Goal: Task Accomplishment & Management: Manage account settings

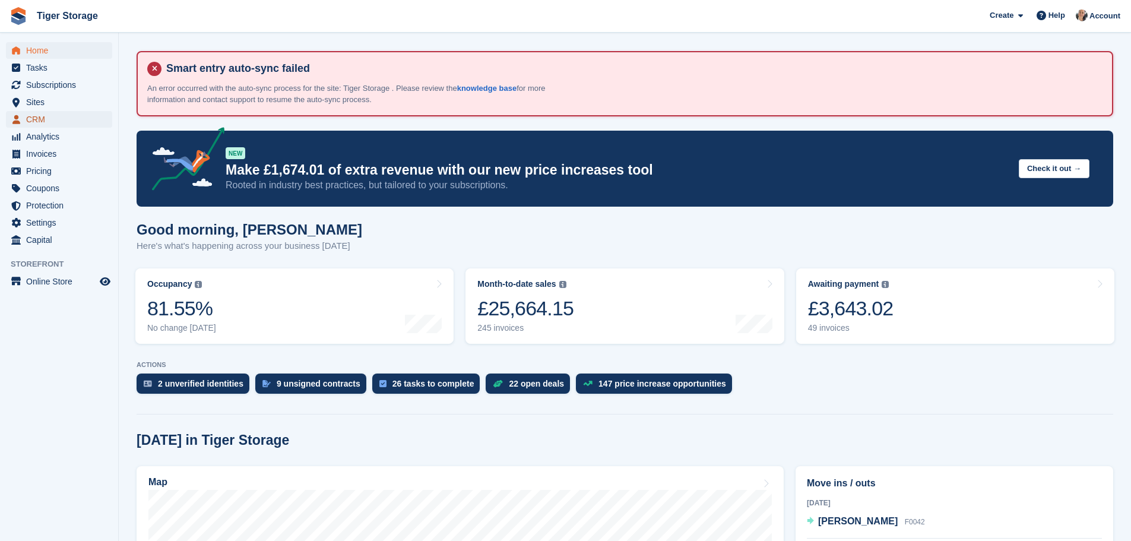
click at [56, 118] on span "CRM" at bounding box center [61, 119] width 71 height 17
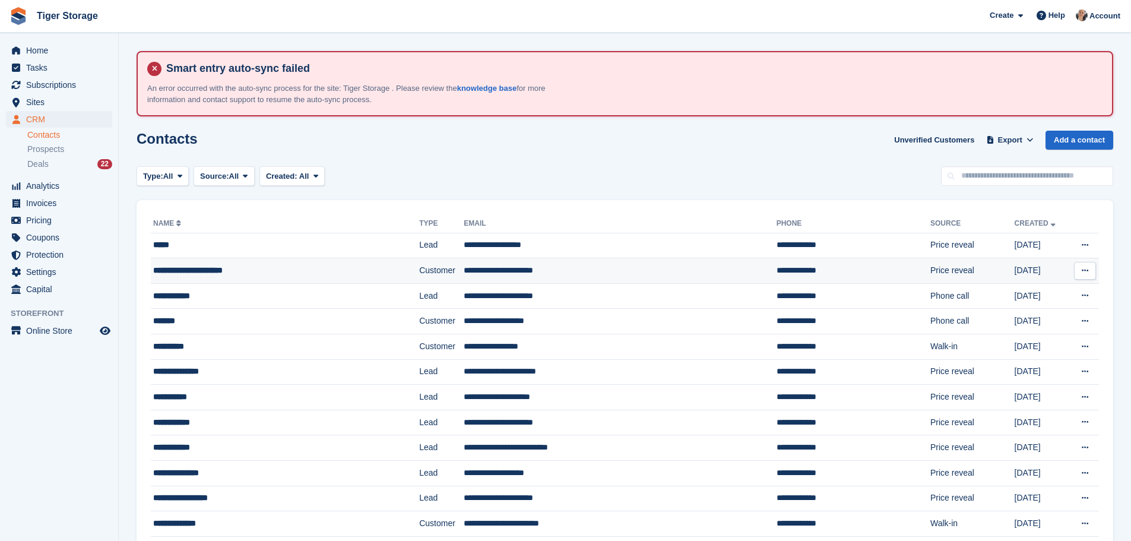
click at [308, 268] on div "**********" at bounding box center [260, 270] width 214 height 12
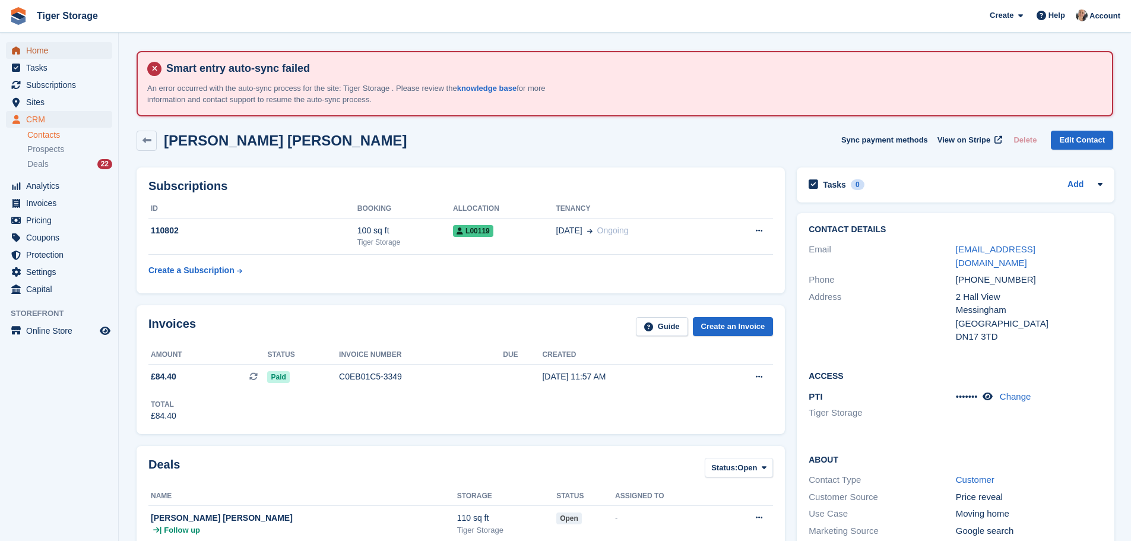
click at [24, 48] on link "Home" at bounding box center [59, 50] width 106 height 17
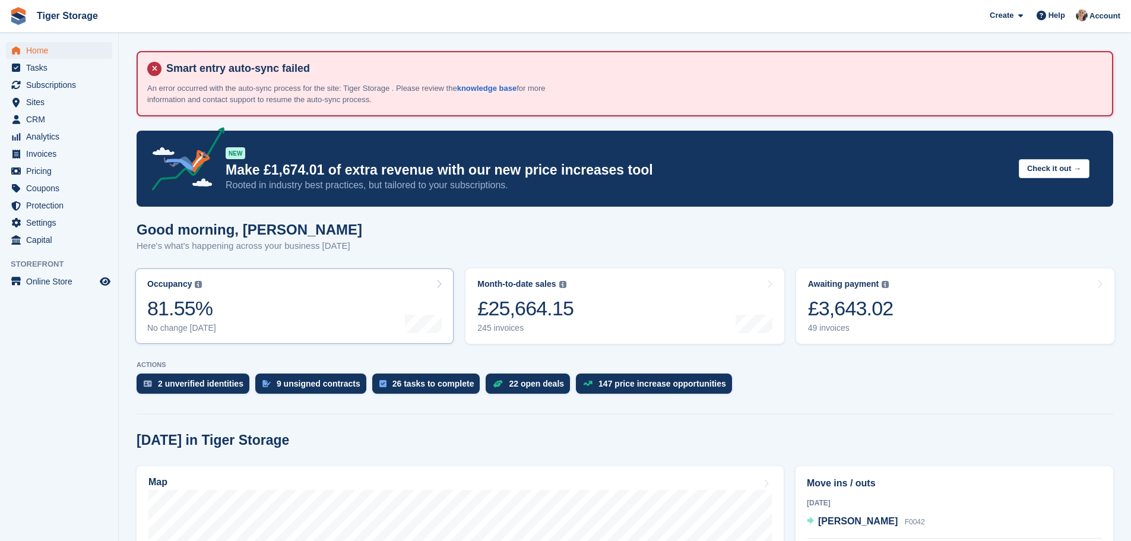
click at [301, 290] on link "Occupancy The percentage of all currently allocated units in terms of area. Inc…" at bounding box center [294, 305] width 318 height 75
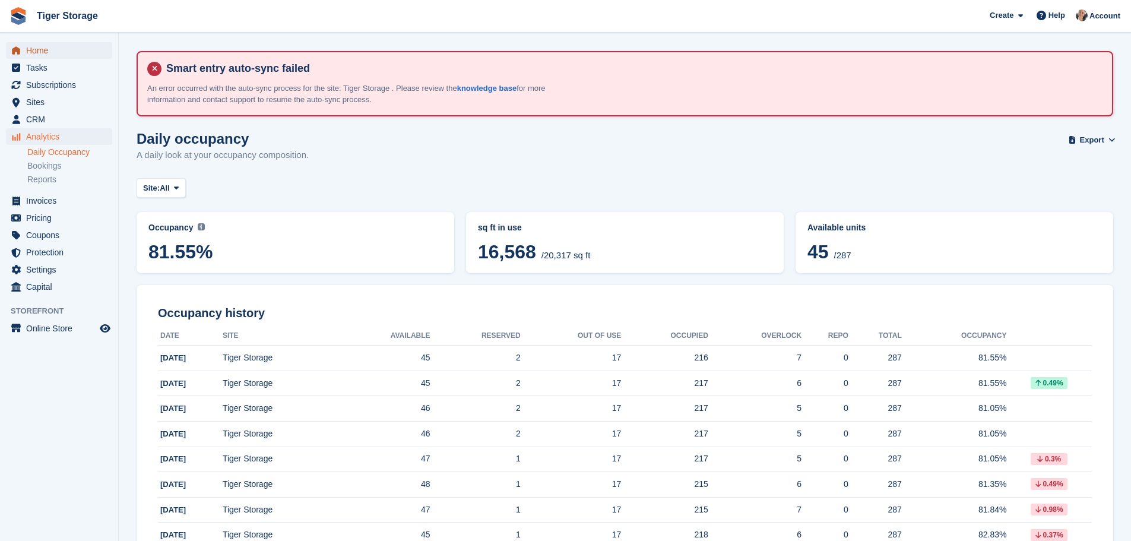
click at [45, 48] on span "Home" at bounding box center [61, 50] width 71 height 17
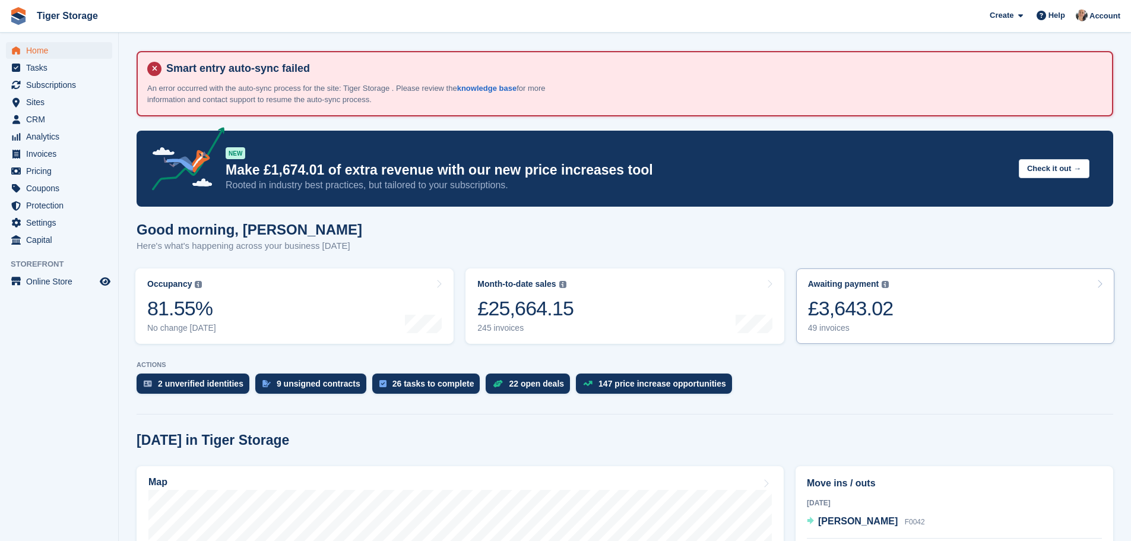
click at [868, 338] on link "Awaiting payment The total outstanding balance on all open invoices. £3,643.02 …" at bounding box center [955, 305] width 318 height 75
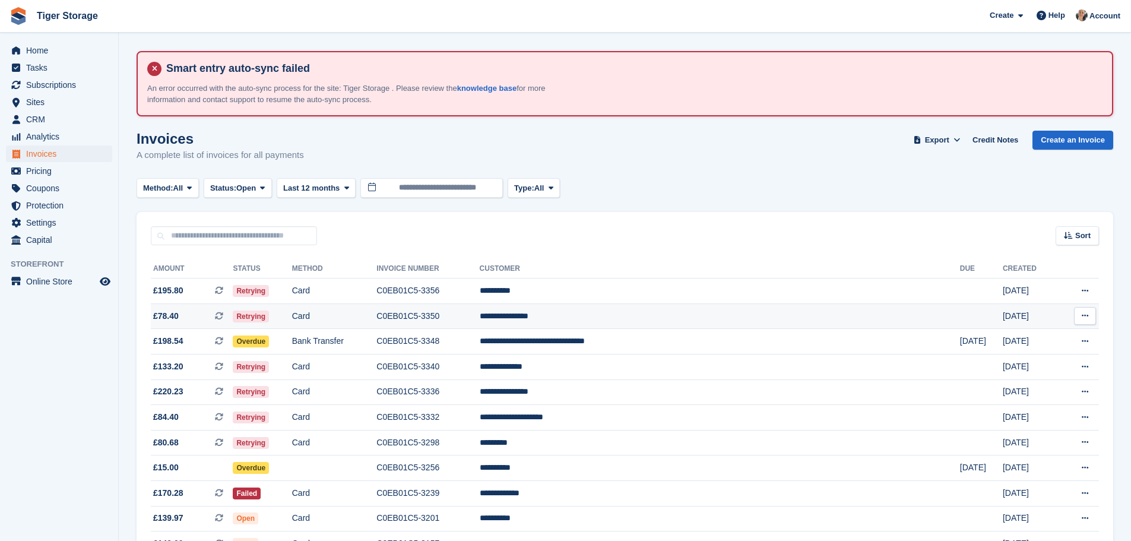
click at [590, 319] on td "**********" at bounding box center [720, 316] width 480 height 26
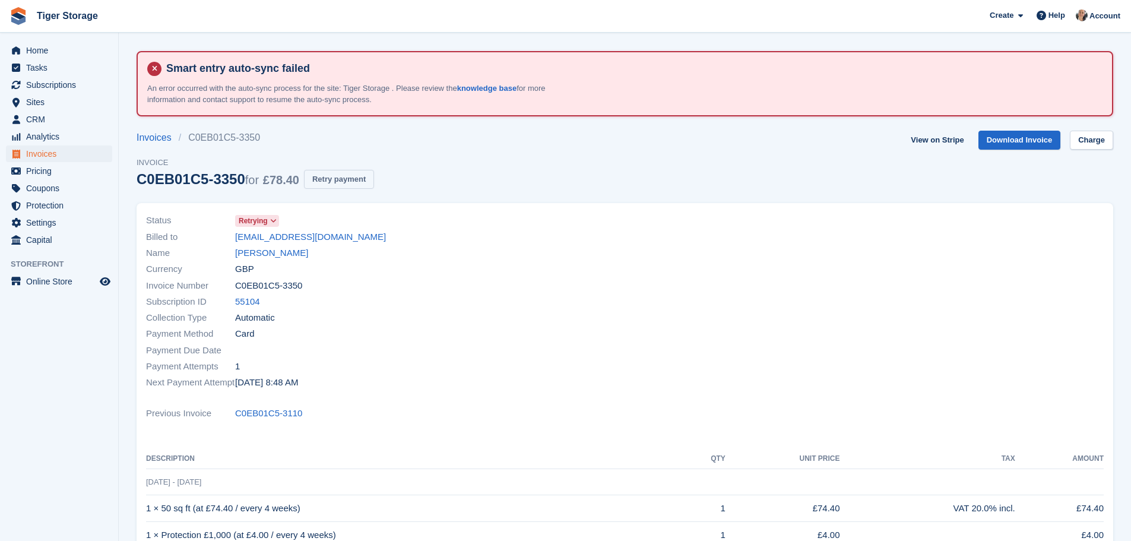
click at [325, 186] on button "Retry payment" at bounding box center [339, 180] width 70 height 20
click at [1088, 144] on link "Charge" at bounding box center [1091, 141] width 43 height 20
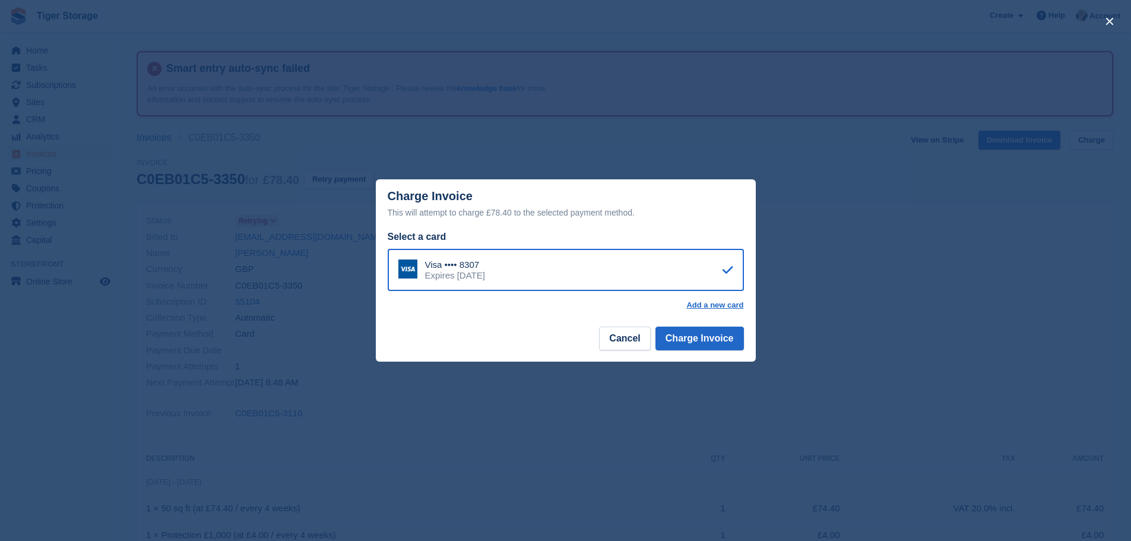
click at [677, 270] on div "Visa •••• 8307 Expires October 2026" at bounding box center [566, 270] width 356 height 43
click at [676, 342] on button "Charge Invoice" at bounding box center [700, 339] width 88 height 24
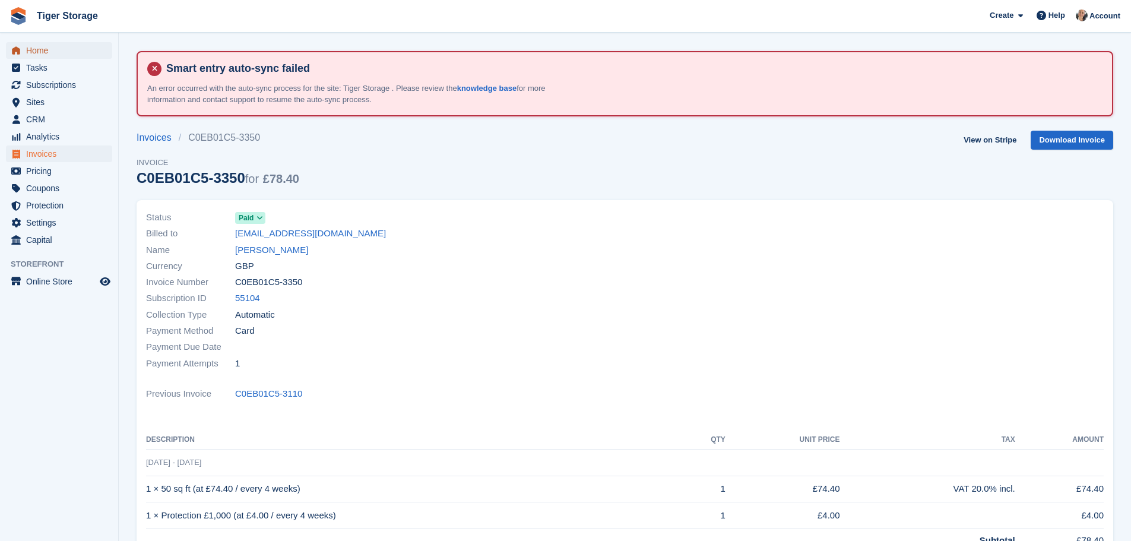
click at [33, 53] on span "Home" at bounding box center [61, 50] width 71 height 17
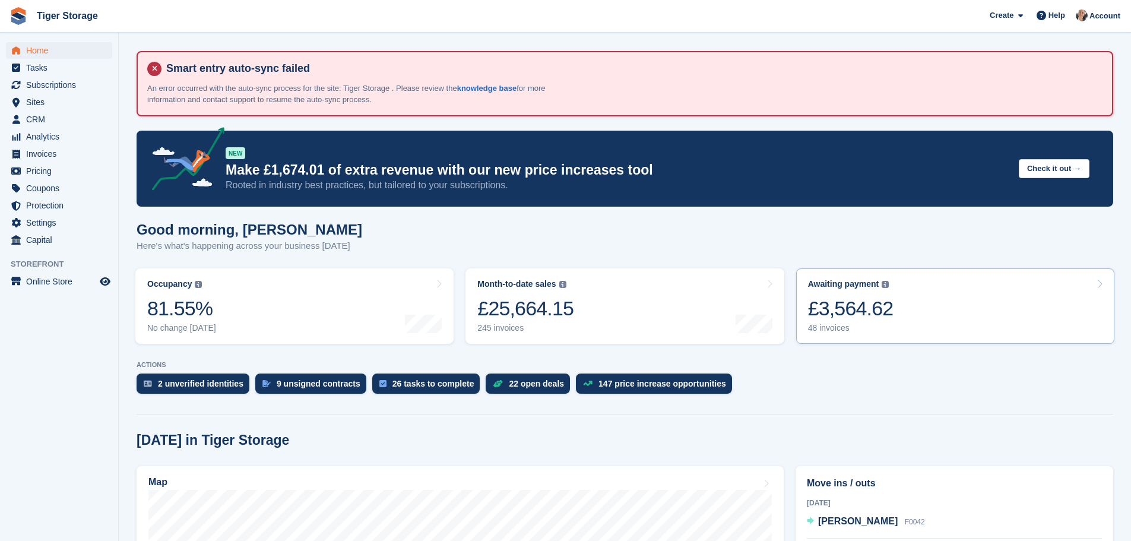
click at [898, 310] on link "Awaiting payment The total outstanding balance on all open invoices. £3,564.62 …" at bounding box center [955, 305] width 318 height 75
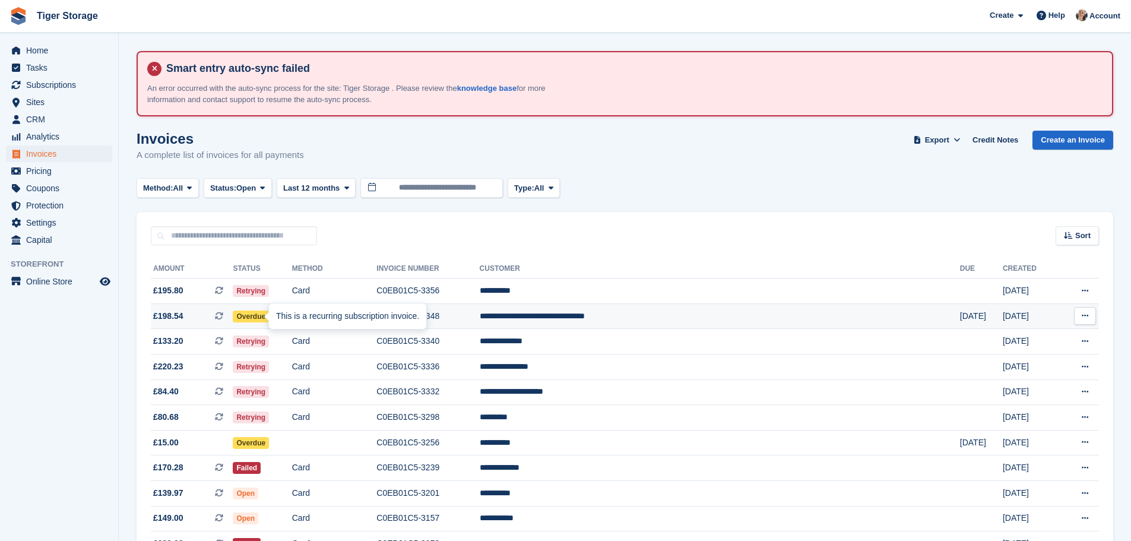
click at [223, 318] on icon at bounding box center [219, 316] width 8 height 8
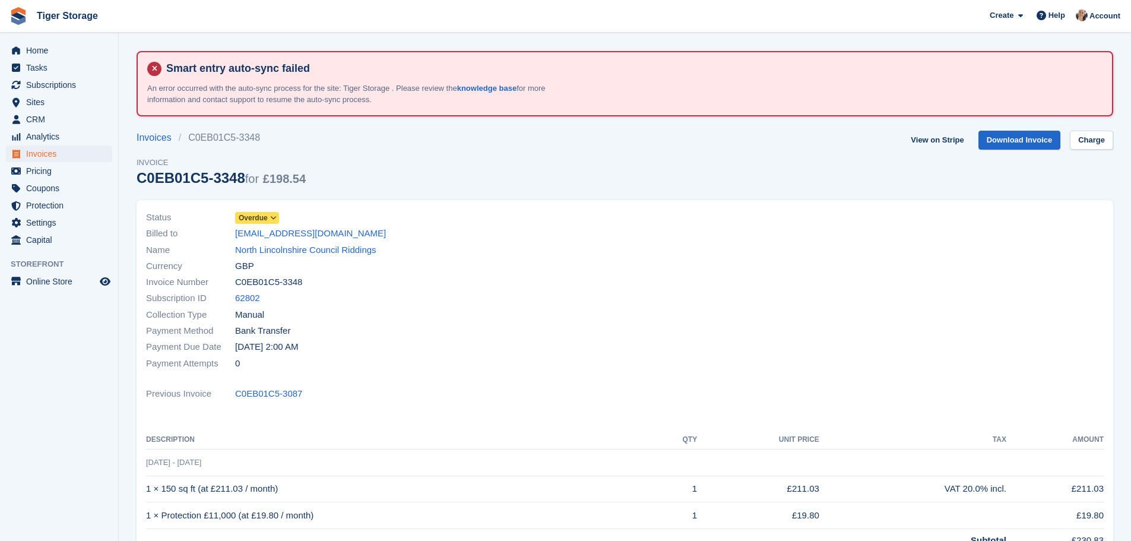
click at [273, 214] on icon at bounding box center [273, 217] width 7 height 7
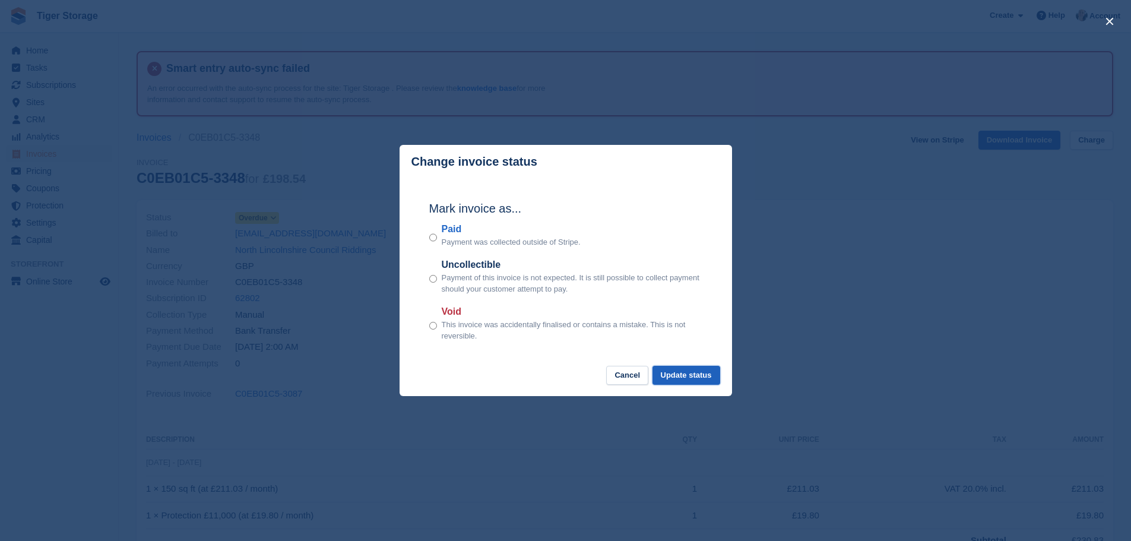
click at [694, 376] on button "Update status" at bounding box center [687, 376] width 68 height 20
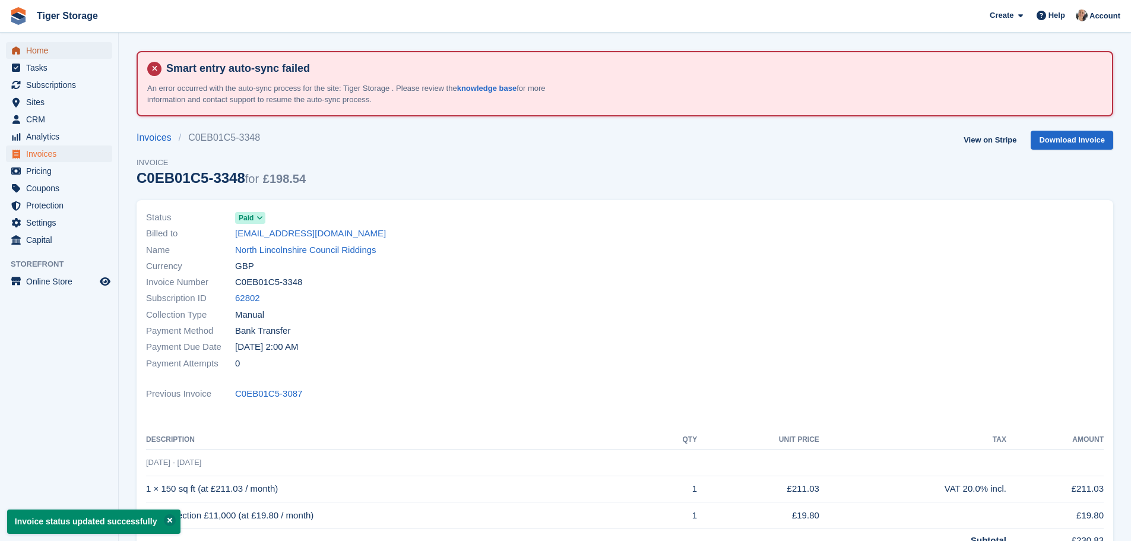
click at [48, 47] on span "Home" at bounding box center [61, 50] width 71 height 17
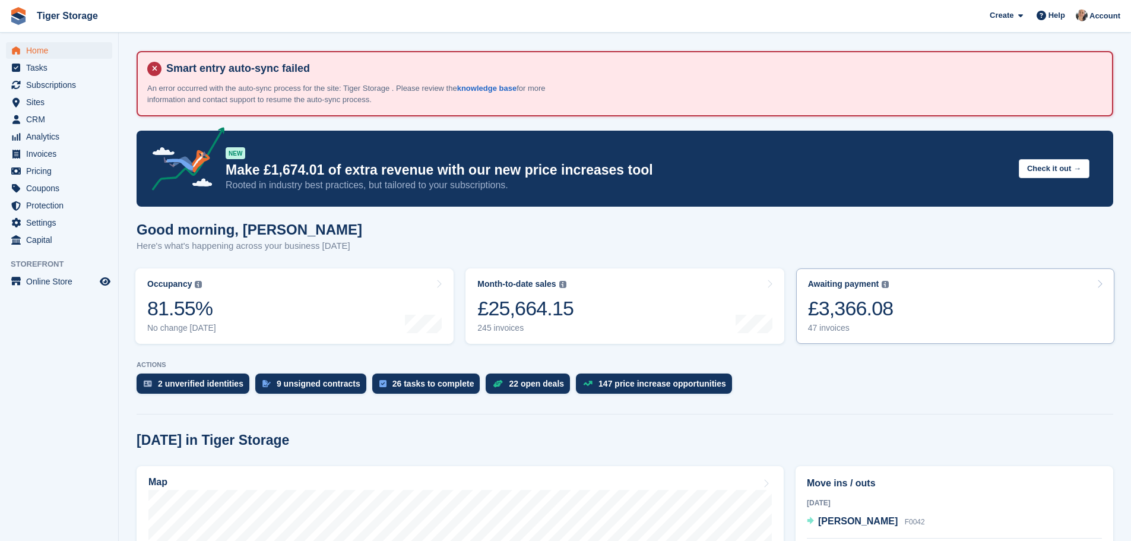
click at [850, 319] on div "£3,366.08" at bounding box center [851, 308] width 86 height 24
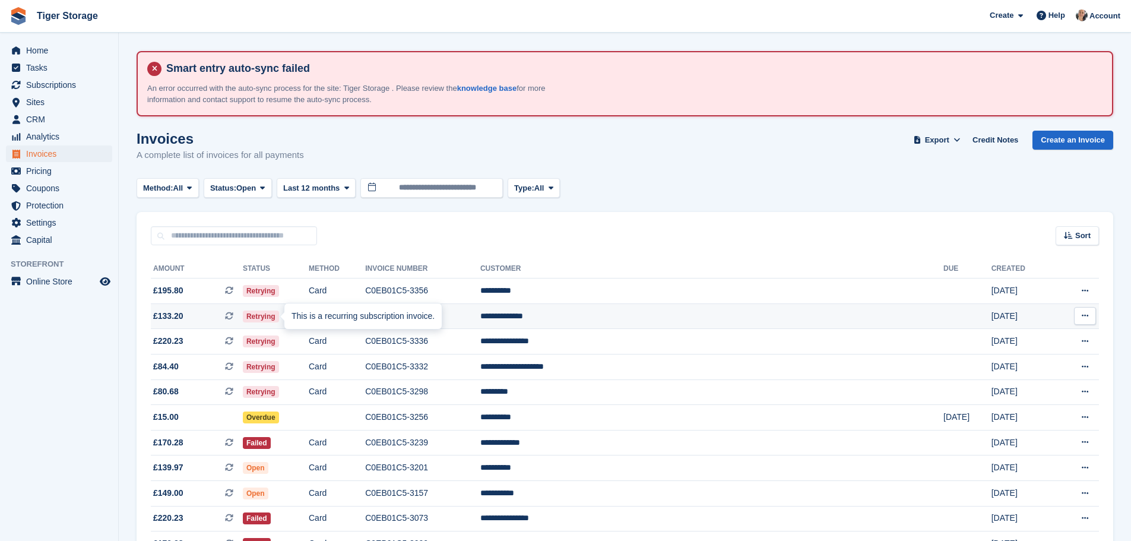
click at [233, 315] on icon at bounding box center [229, 316] width 8 height 8
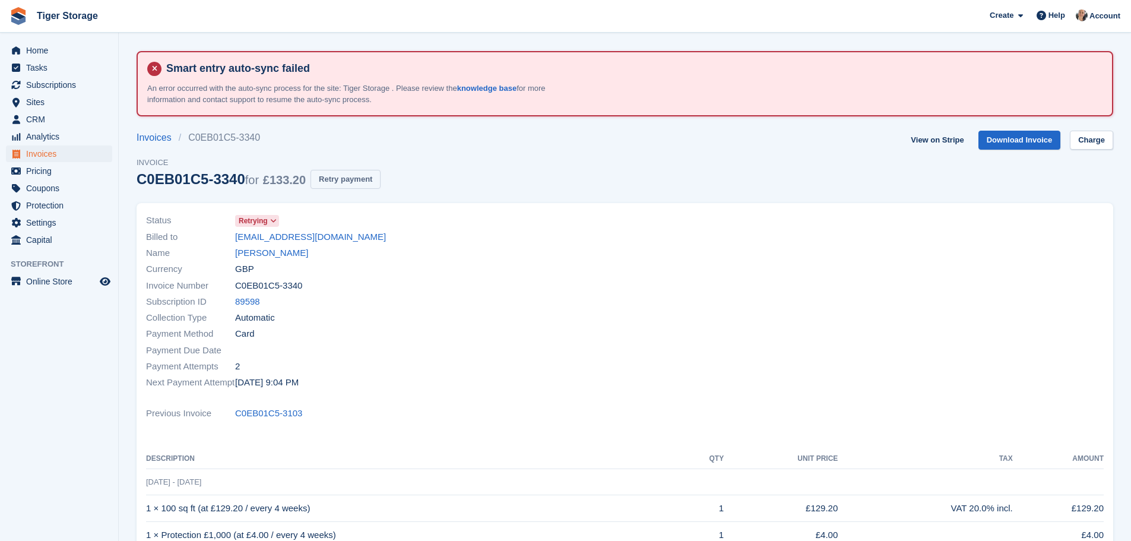
click at [330, 183] on button "Retry payment" at bounding box center [346, 180] width 70 height 20
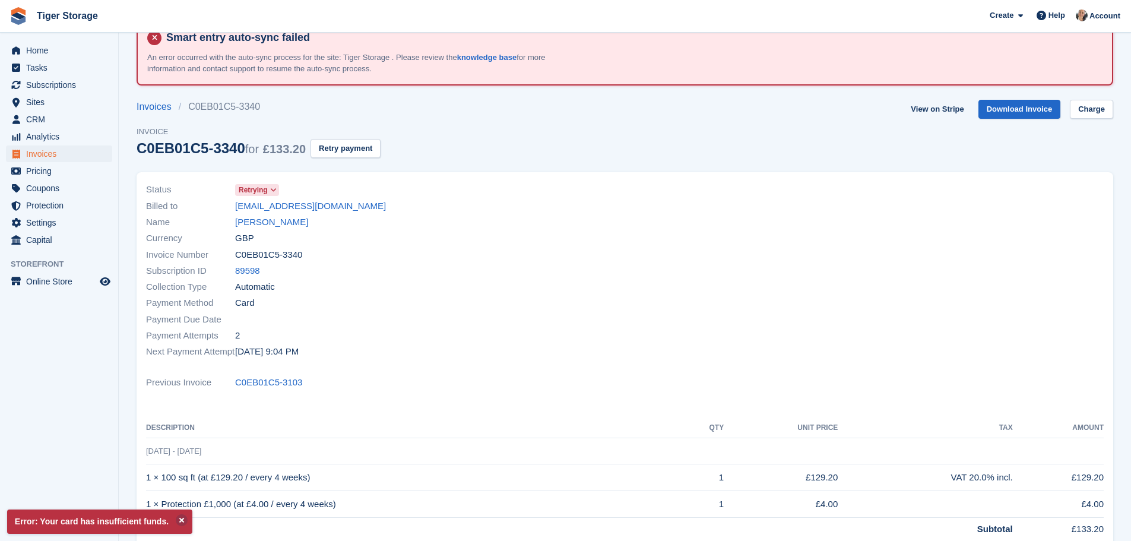
scroll to position [59, 0]
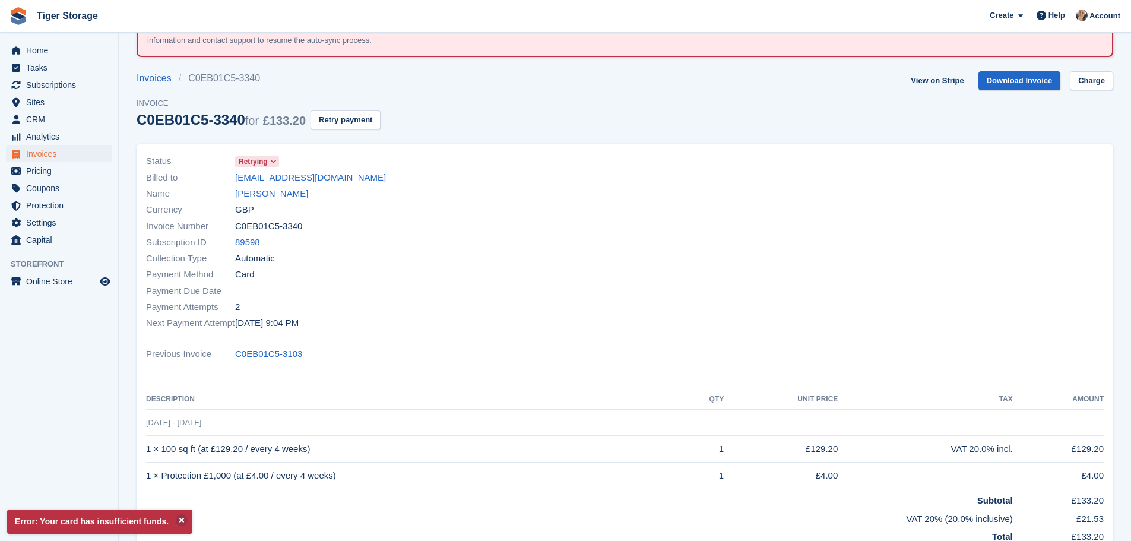
drag, startPoint x: 232, startPoint y: 181, endPoint x: 321, endPoint y: 178, distance: 88.5
click at [321, 178] on div "Billed to [EMAIL_ADDRESS][DOMAIN_NAME]" at bounding box center [382, 177] width 472 height 16
copy div "[EMAIL_ADDRESS][DOMAIN_NAME]"
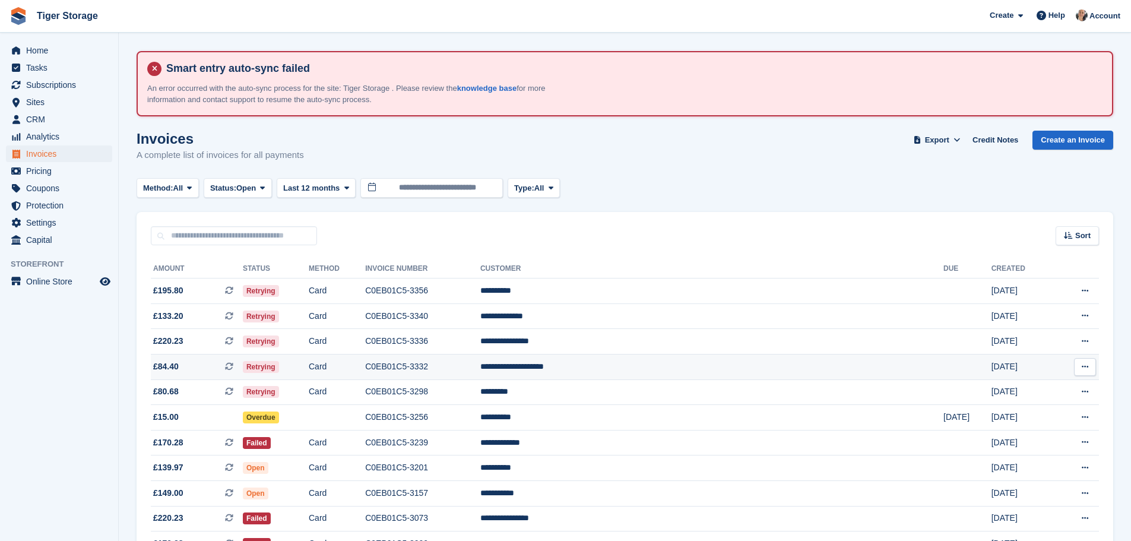
click at [278, 370] on span "Retrying" at bounding box center [261, 367] width 36 height 12
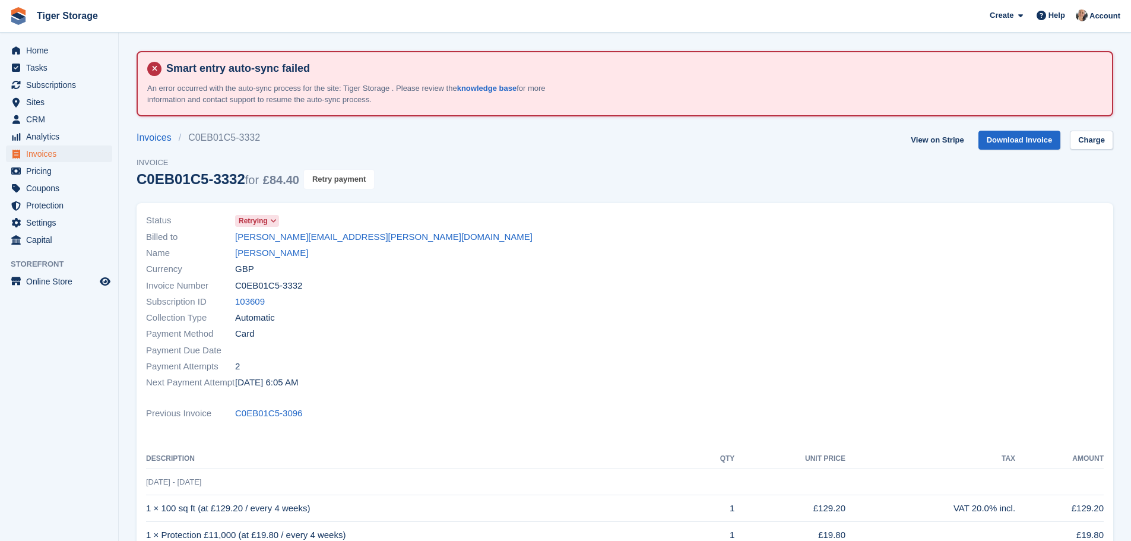
click at [315, 183] on button "Retry payment" at bounding box center [339, 180] width 70 height 20
drag, startPoint x: 232, startPoint y: 239, endPoint x: 353, endPoint y: 234, distance: 121.8
click at [353, 234] on div "Billed to [PERSON_NAME][EMAIL_ADDRESS][PERSON_NAME][DOMAIN_NAME]" at bounding box center [382, 237] width 472 height 16
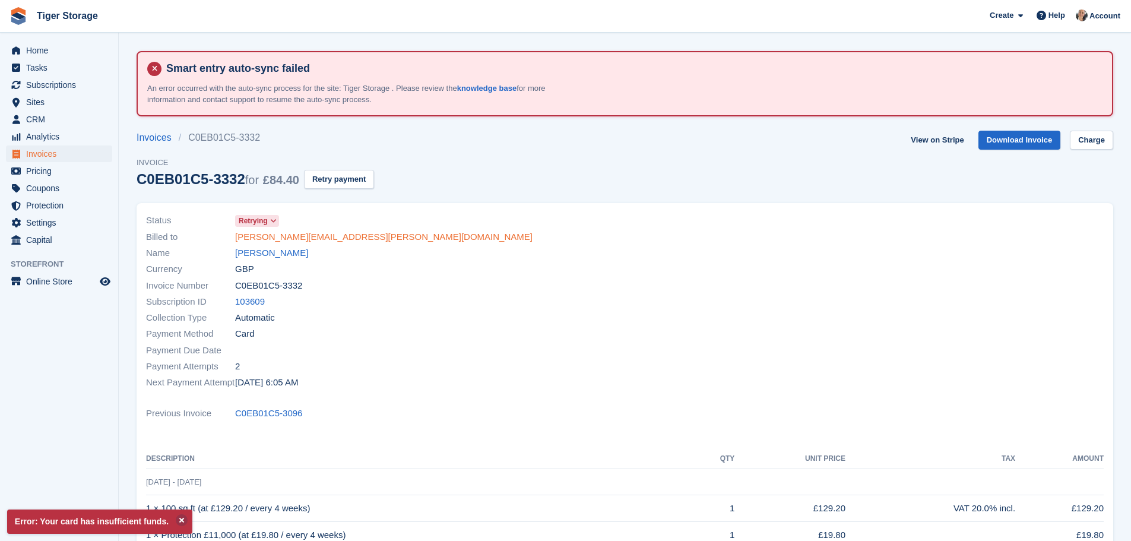
copy div "nicole.wheadon@gmail.com"
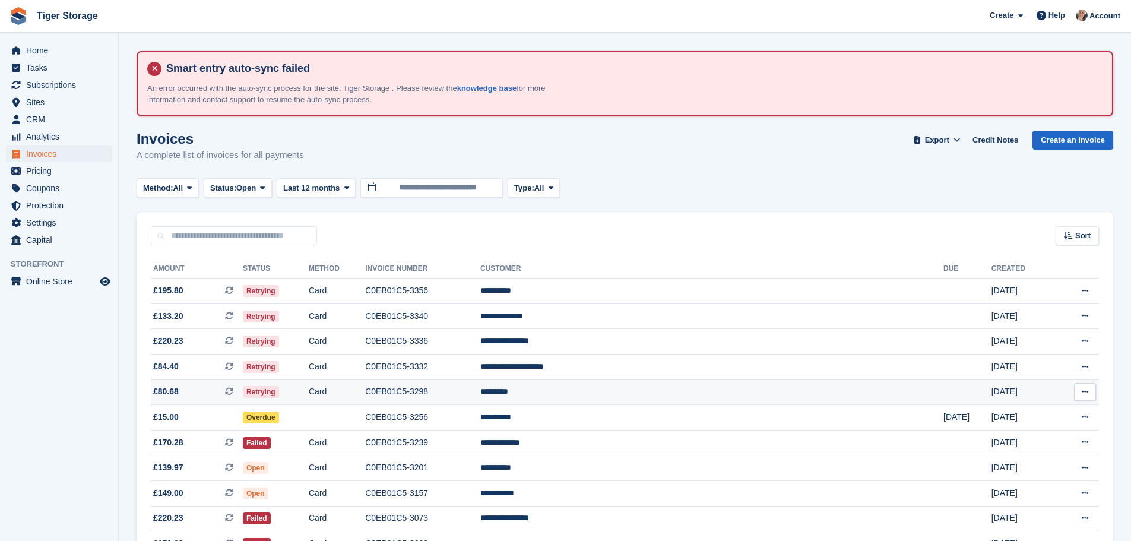
click at [233, 391] on icon at bounding box center [229, 391] width 8 height 8
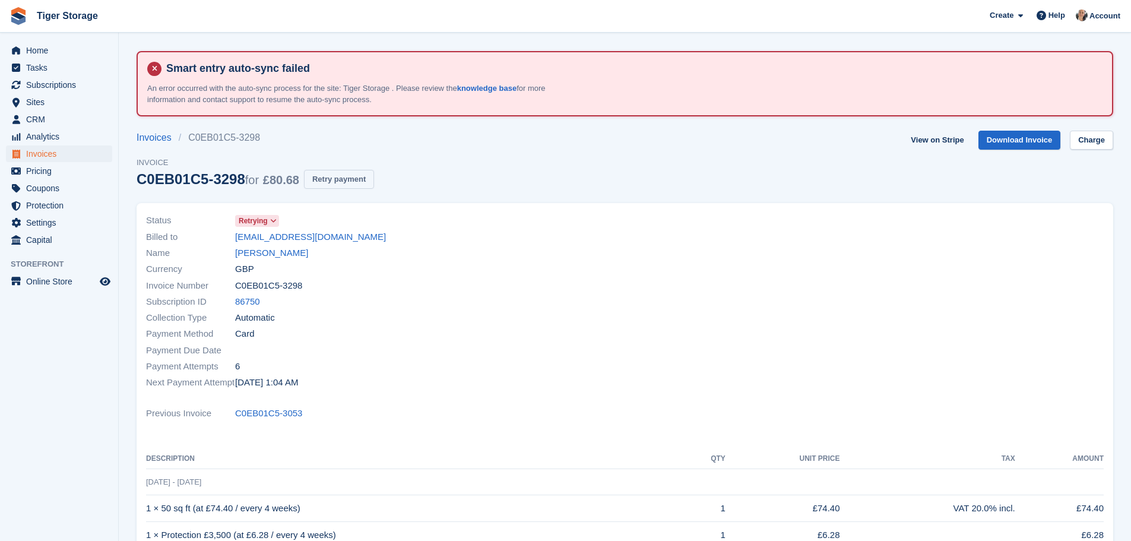
click at [340, 177] on button "Retry payment" at bounding box center [339, 180] width 70 height 20
drag, startPoint x: 227, startPoint y: 238, endPoint x: 363, endPoint y: 229, distance: 136.3
click at [363, 229] on div "Billed to [EMAIL_ADDRESS][DOMAIN_NAME]" at bounding box center [382, 237] width 472 height 16
copy div "scottishhood@hotmail.com"
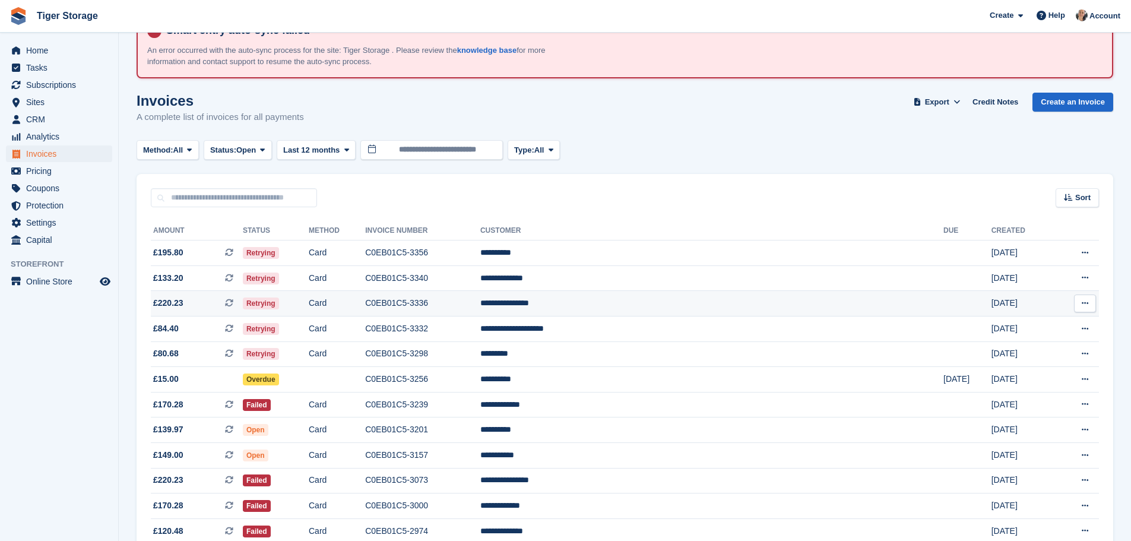
scroll to position [59, 0]
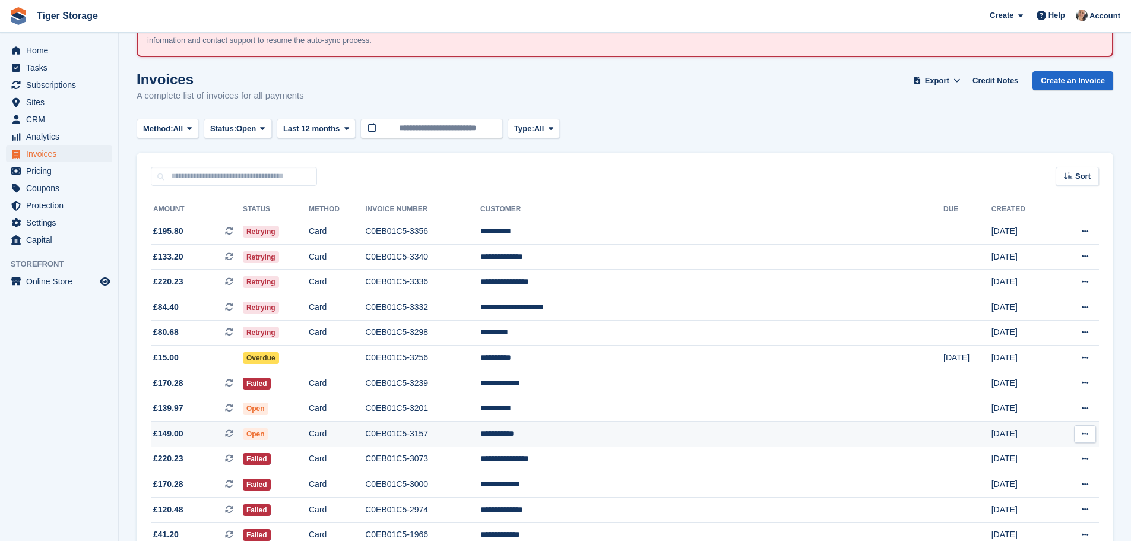
click at [480, 426] on td "C0EB01C5-3157" at bounding box center [422, 434] width 115 height 26
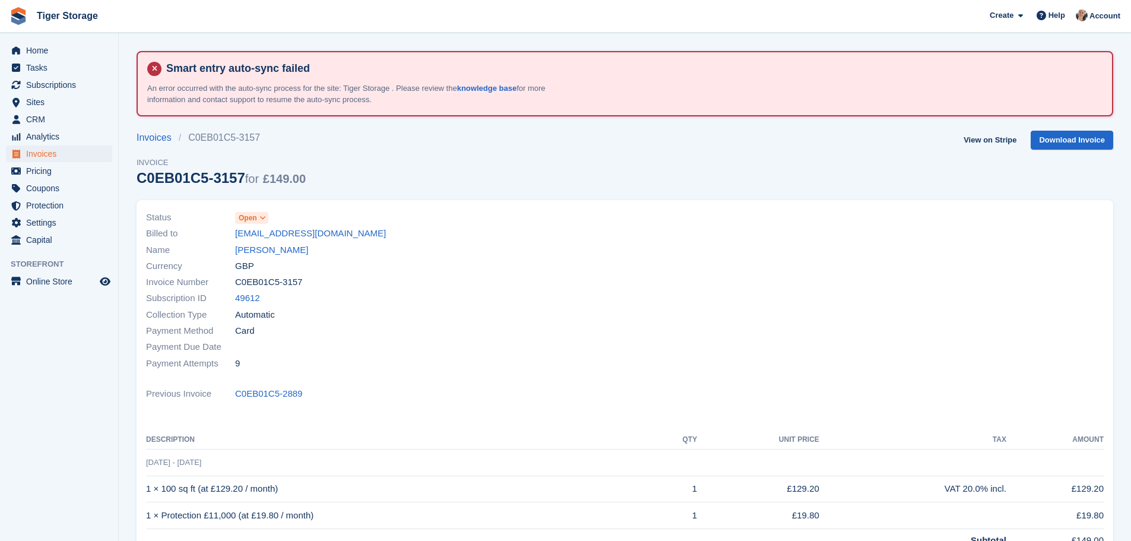
drag, startPoint x: 229, startPoint y: 235, endPoint x: 386, endPoint y: 238, distance: 156.8
click at [386, 238] on div "Billed to [EMAIL_ADDRESS][DOMAIN_NAME]" at bounding box center [382, 234] width 472 height 16
copy div "[EMAIL_ADDRESS][DOMAIN_NAME]"
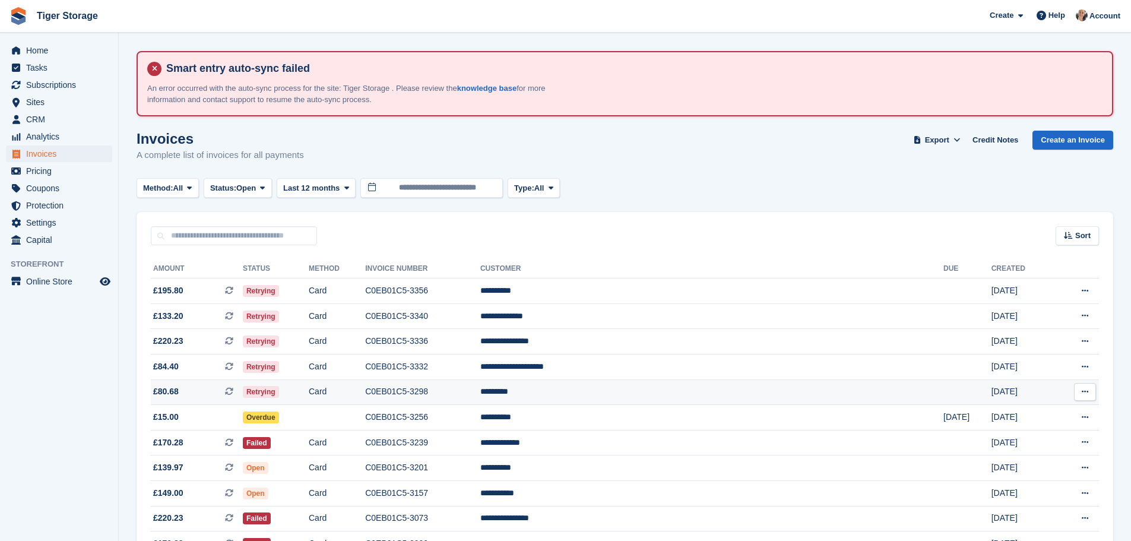
scroll to position [59, 0]
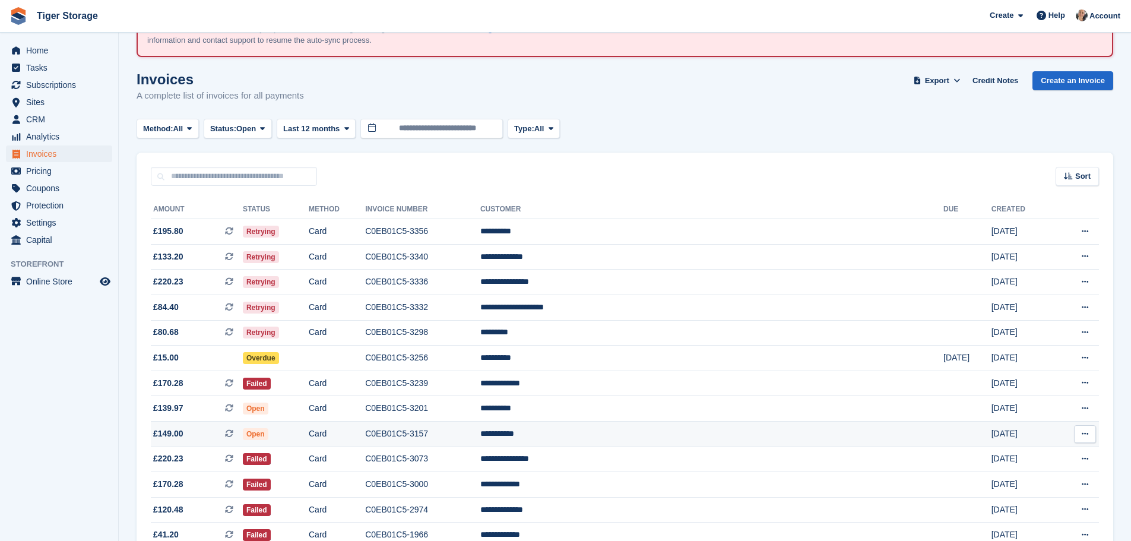
click at [607, 433] on td "**********" at bounding box center [711, 434] width 463 height 26
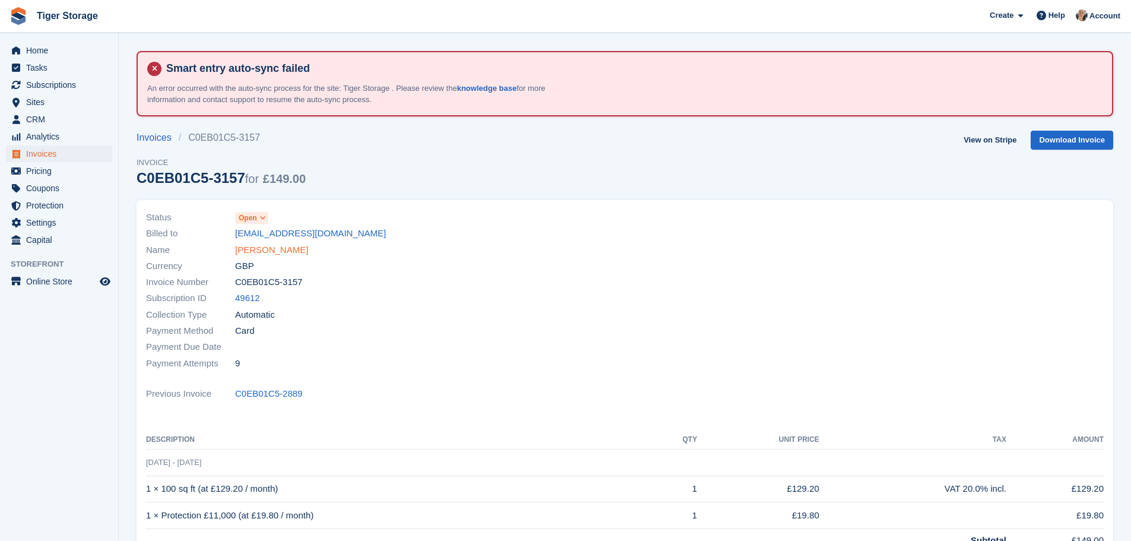
click at [258, 251] on link "[PERSON_NAME]" at bounding box center [271, 250] width 73 height 14
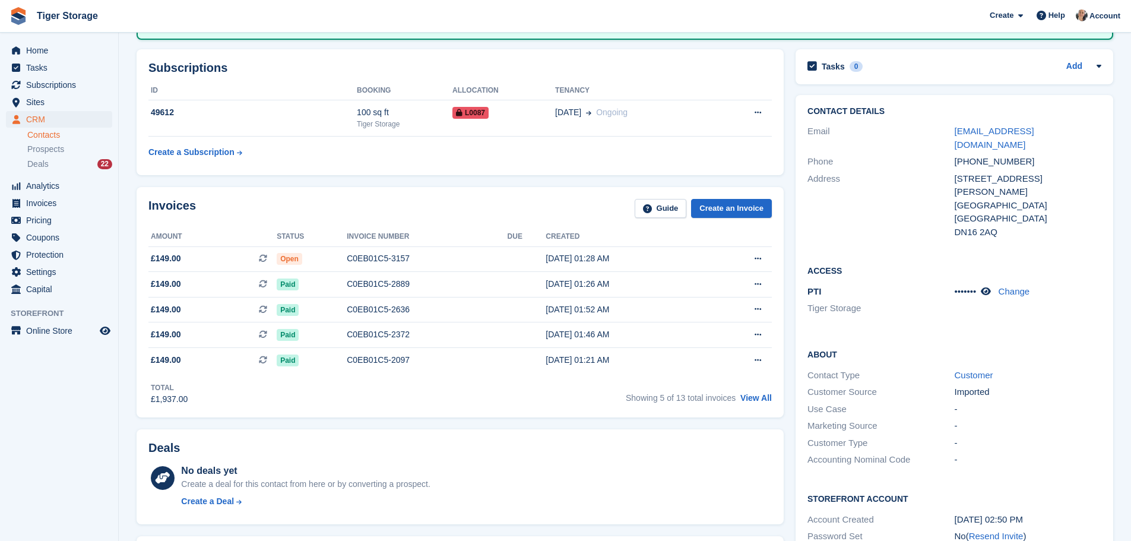
scroll to position [238, 0]
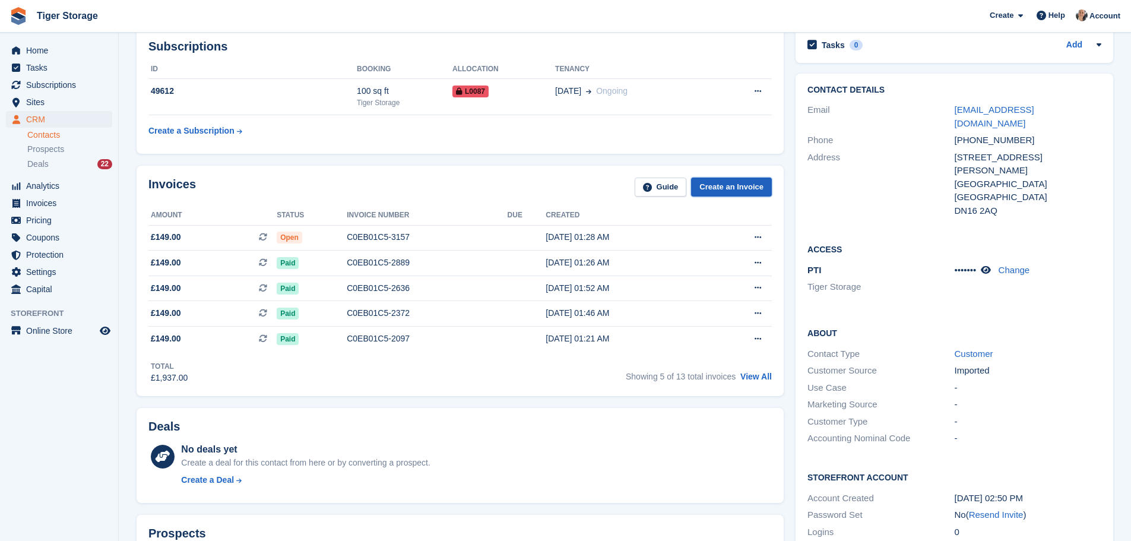
click at [732, 183] on link "Create an Invoice" at bounding box center [731, 188] width 81 height 20
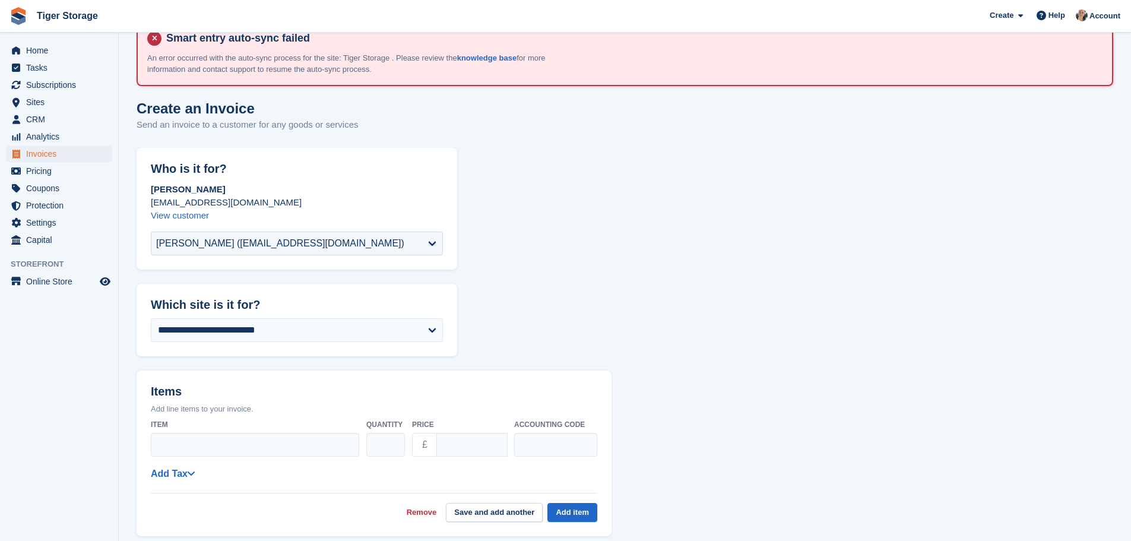
scroll to position [59, 0]
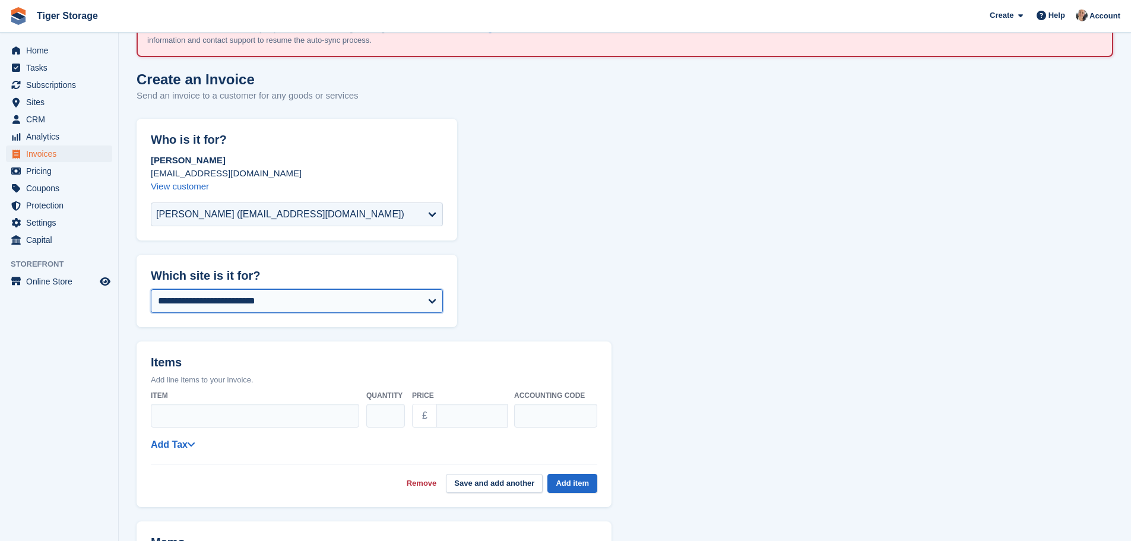
click at [228, 302] on select "**********" at bounding box center [297, 301] width 292 height 24
select select "****"
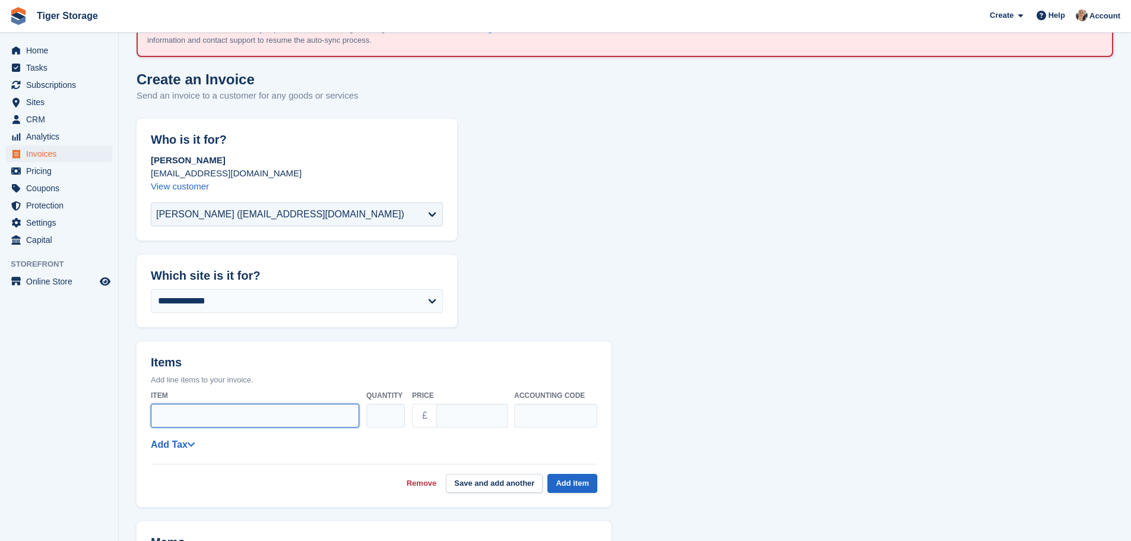
click at [218, 417] on input "Item" at bounding box center [255, 416] width 208 height 24
type input "********"
click at [464, 414] on input "****" at bounding box center [471, 416] width 71 height 24
type input "*"
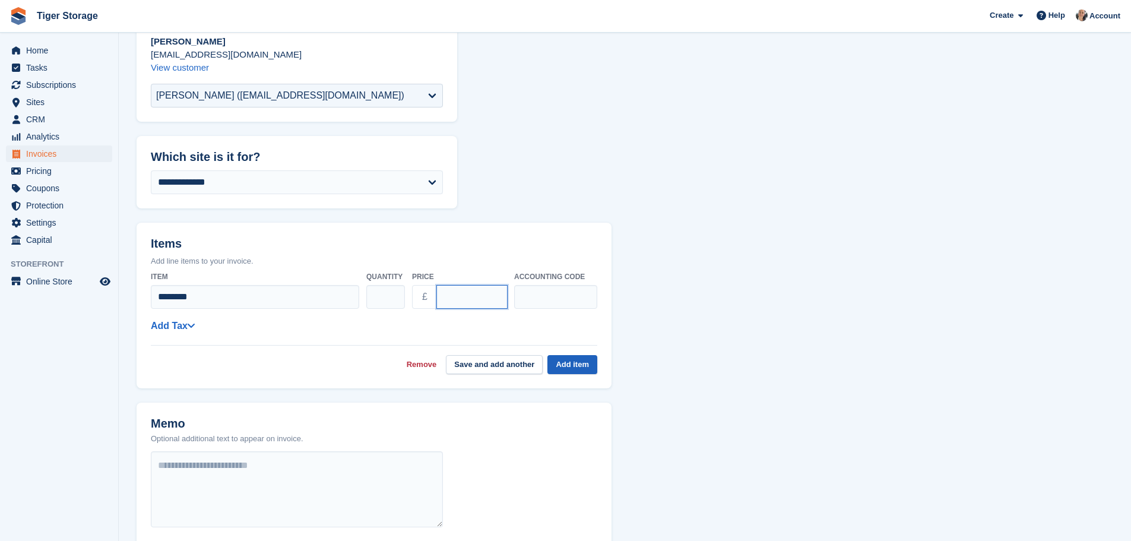
type input "*****"
click at [554, 371] on button "Add item" at bounding box center [572, 365] width 50 height 20
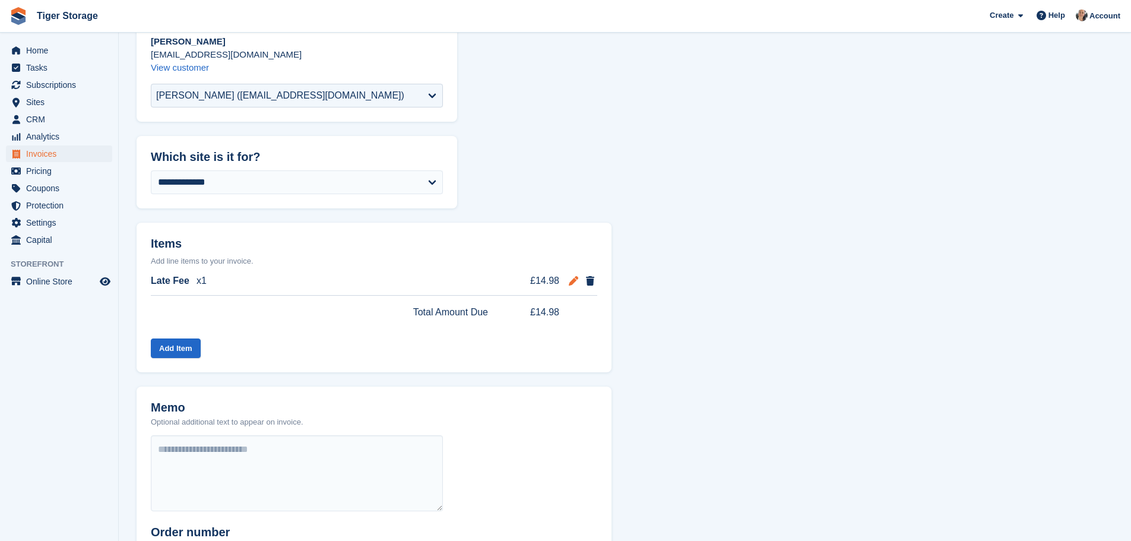
click at [572, 280] on icon at bounding box center [574, 281] width 10 height 10
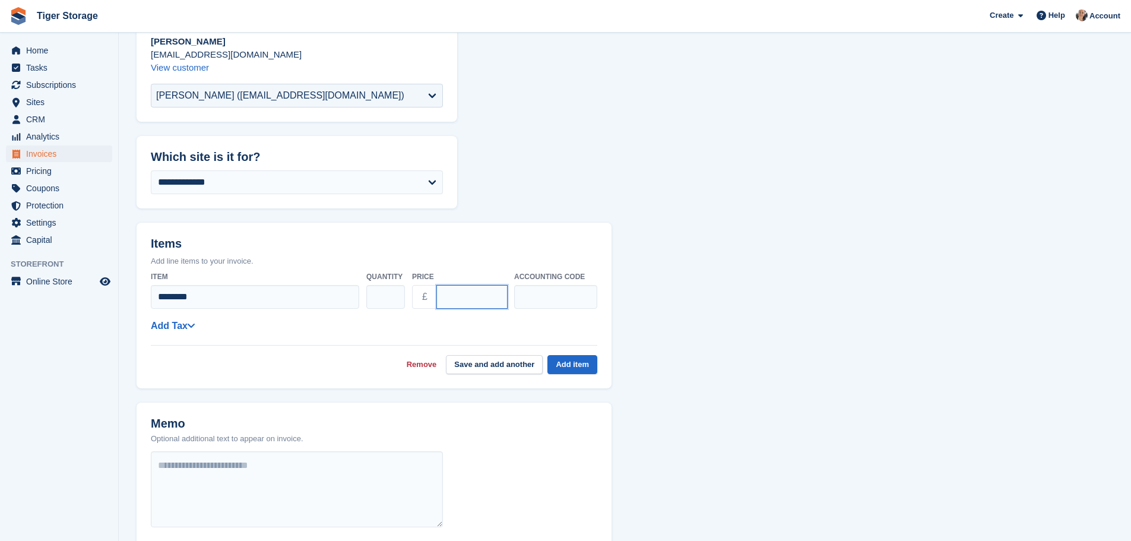
click at [469, 299] on input "*****" at bounding box center [471, 297] width 71 height 24
type input "*****"
click at [552, 366] on button "Add item" at bounding box center [572, 365] width 50 height 20
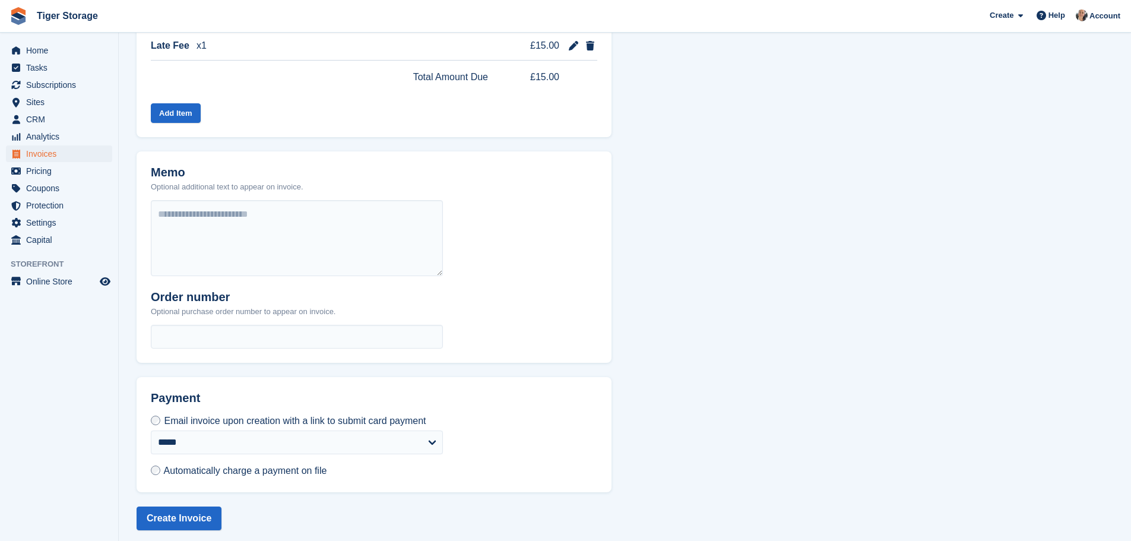
scroll to position [420, 0]
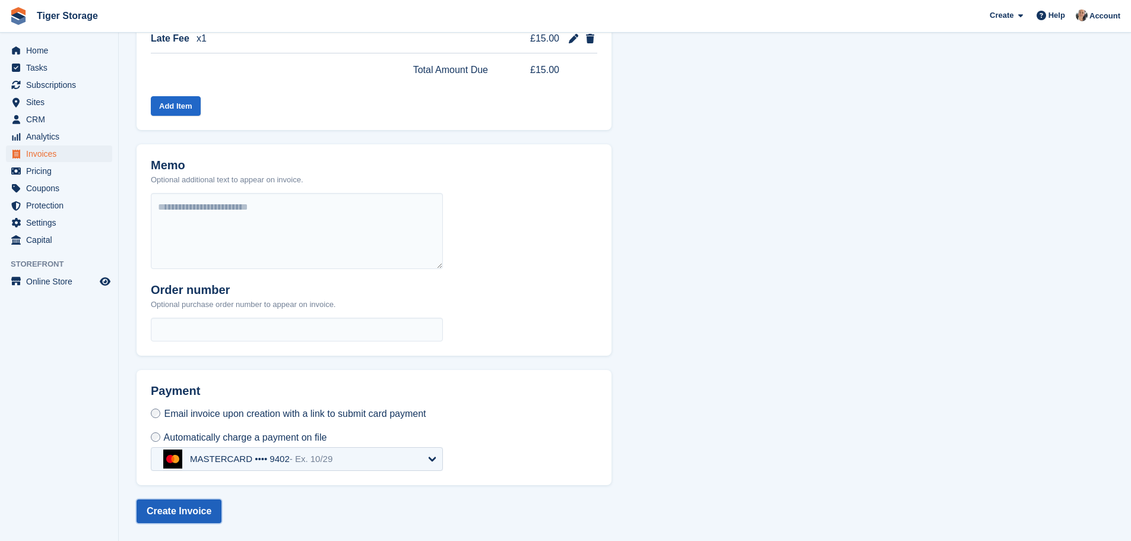
click at [181, 516] on button "Create Invoice" at bounding box center [179, 511] width 85 height 24
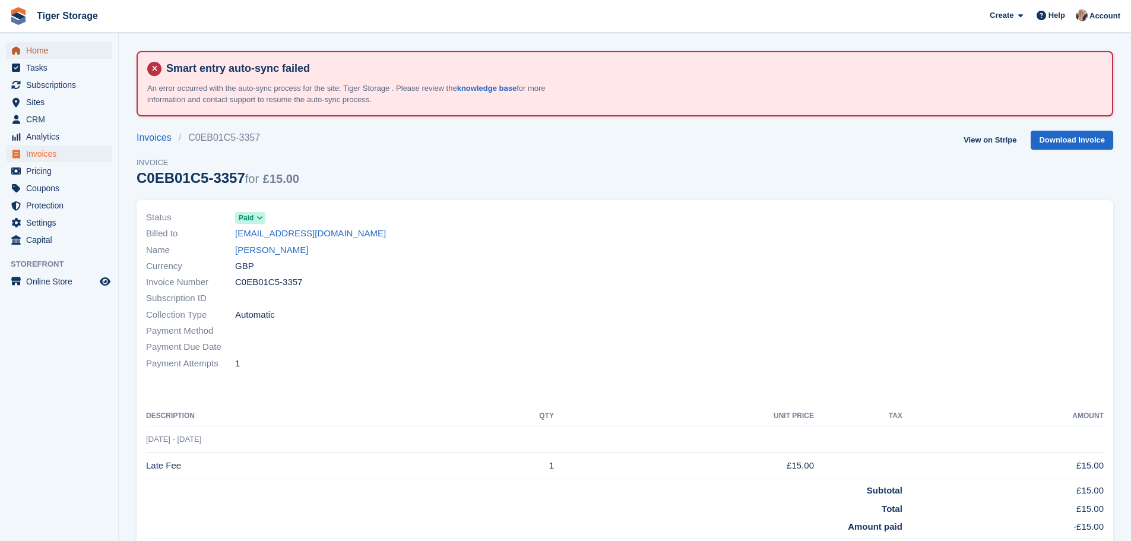
click at [34, 52] on span "Home" at bounding box center [61, 50] width 71 height 17
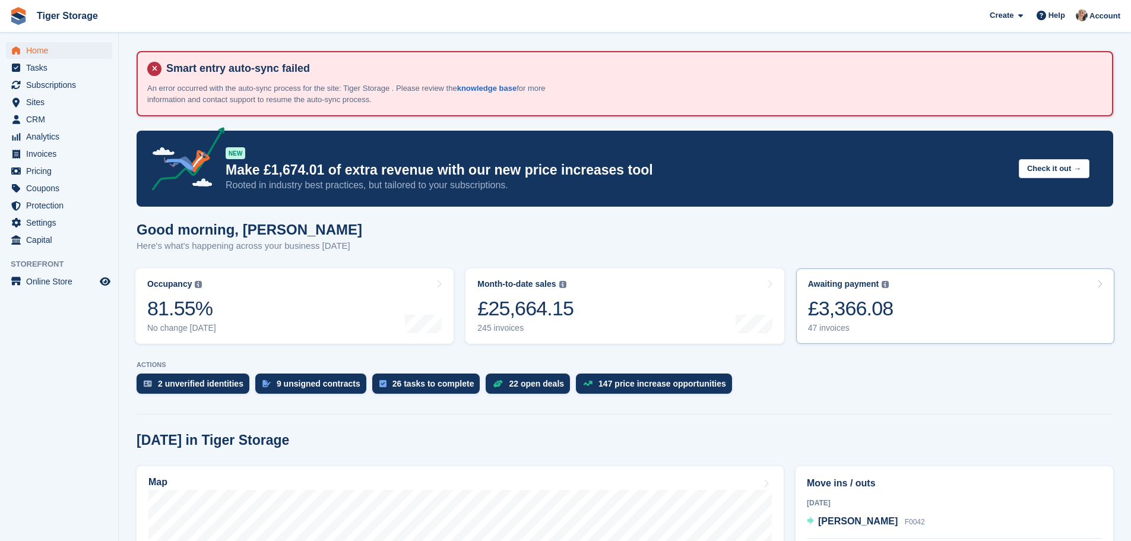
click at [941, 308] on link "Awaiting payment The total outstanding balance on all open invoices. £3,366.08 …" at bounding box center [955, 305] width 318 height 75
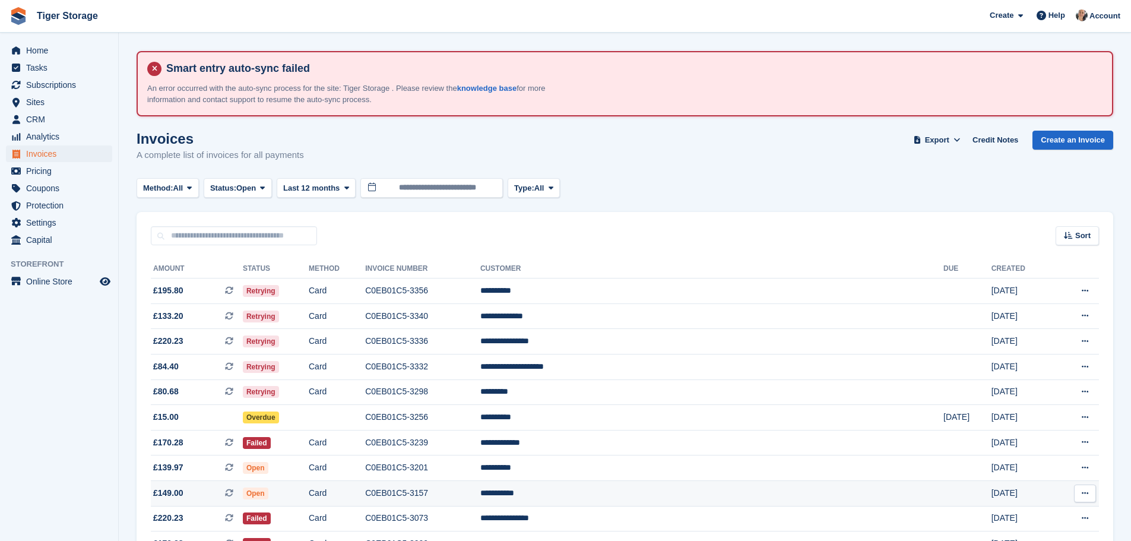
scroll to position [59, 0]
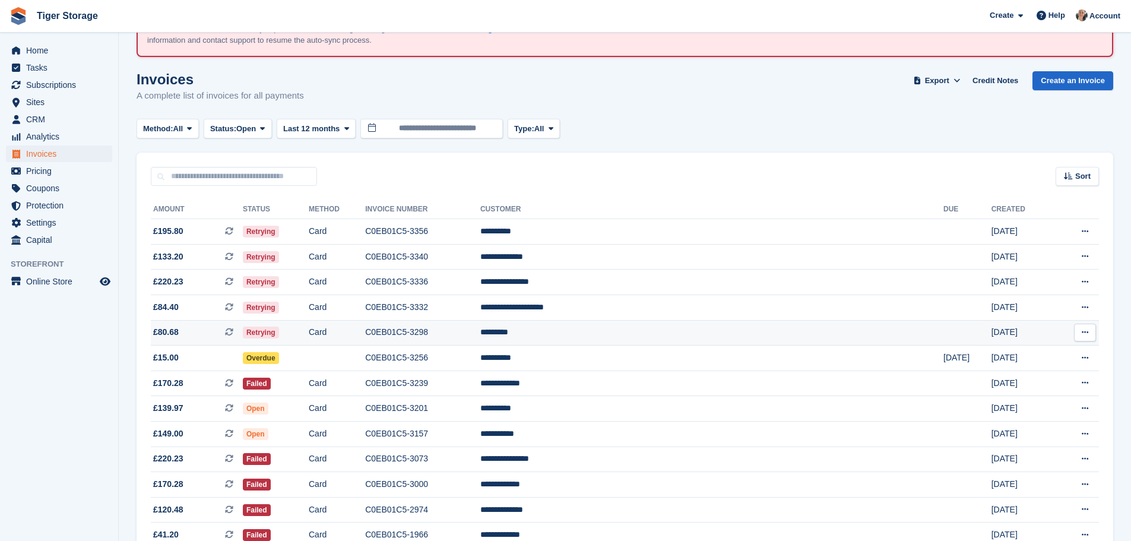
click at [480, 338] on td "C0EB01C5-3298" at bounding box center [422, 333] width 115 height 26
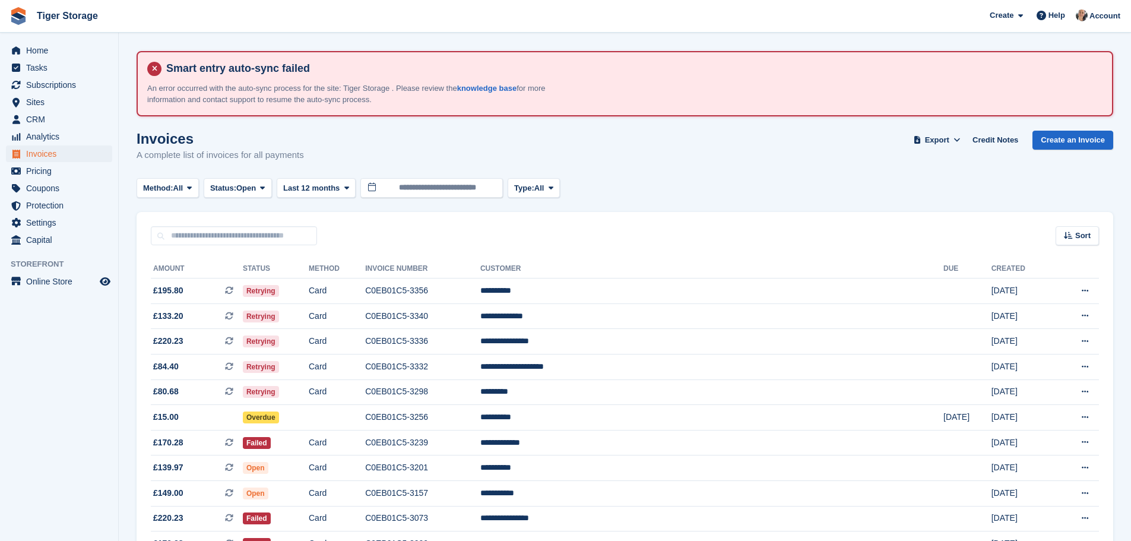
scroll to position [59, 0]
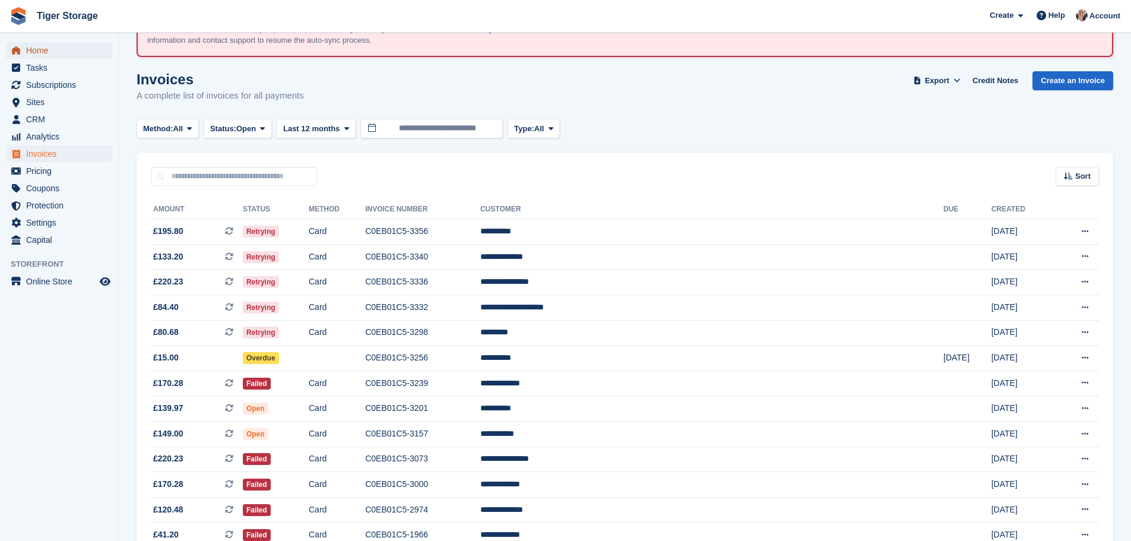
click at [56, 49] on span "Home" at bounding box center [61, 50] width 71 height 17
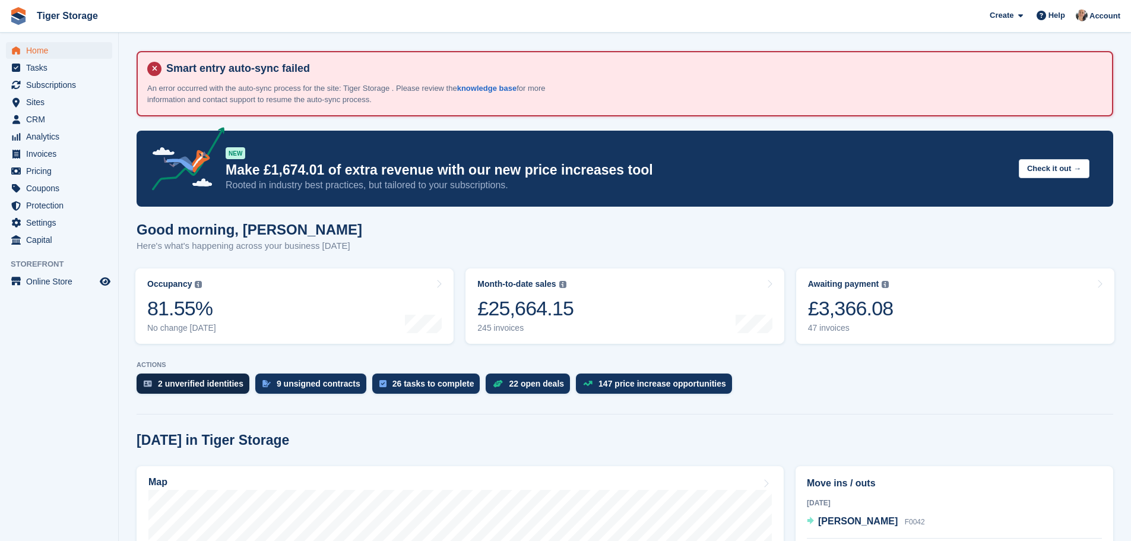
click at [226, 382] on div "2 unverified identities" at bounding box center [201, 384] width 86 height 10
click at [331, 381] on div "9 unsigned contracts" at bounding box center [319, 384] width 84 height 10
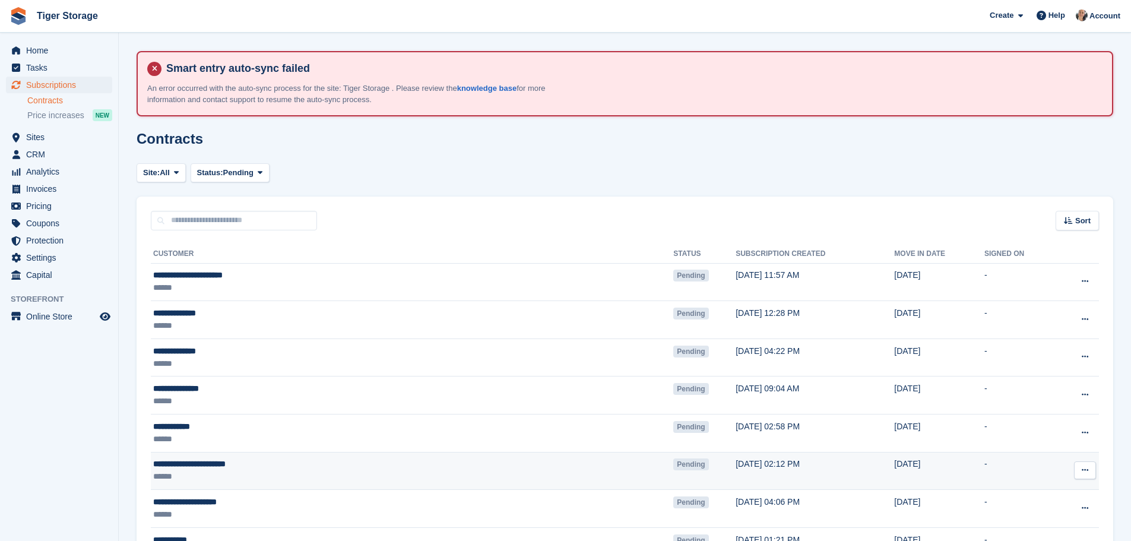
click at [1083, 474] on icon at bounding box center [1085, 470] width 7 height 8
click at [1024, 526] on p "Void contract" at bounding box center [1039, 524] width 103 height 15
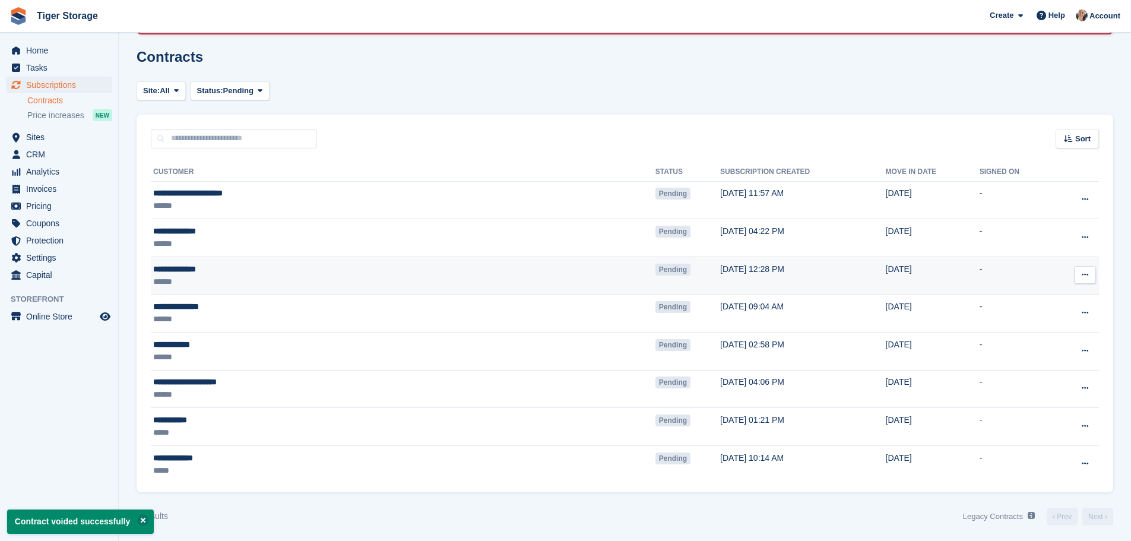
scroll to position [85, 0]
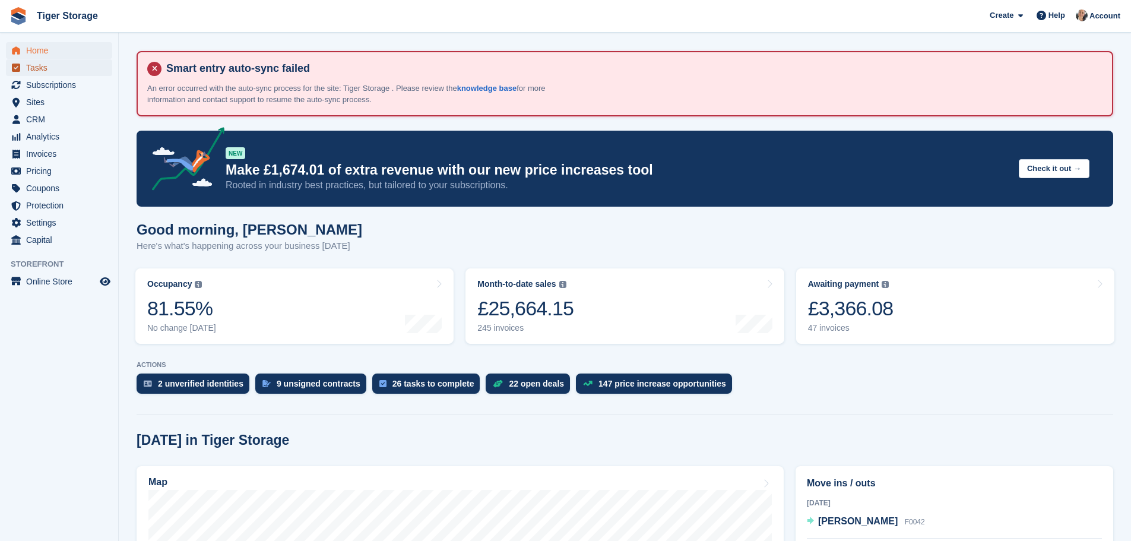
click at [59, 72] on span "Tasks" at bounding box center [61, 67] width 71 height 17
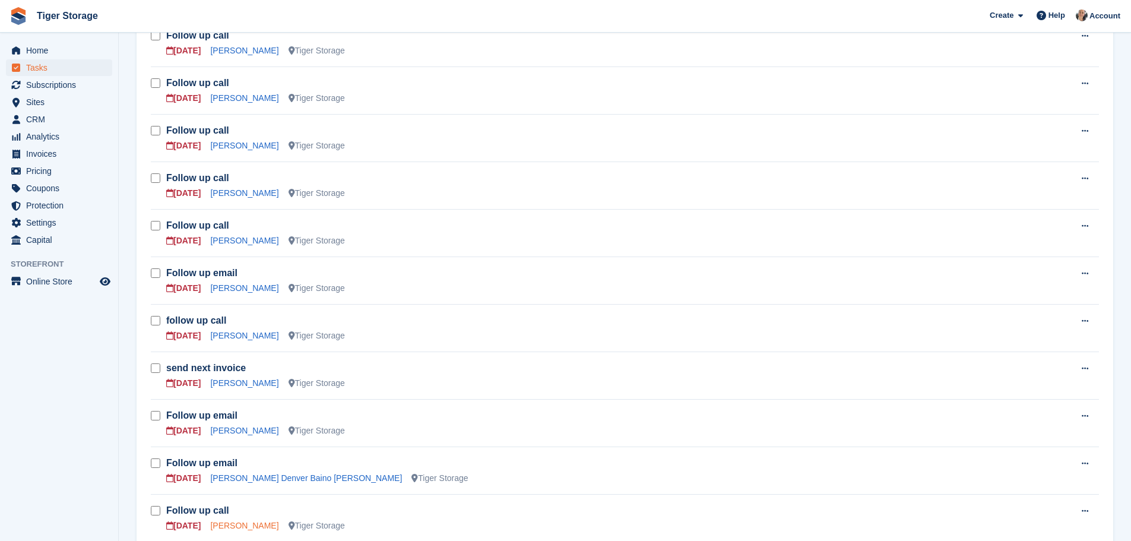
scroll to position [594, 0]
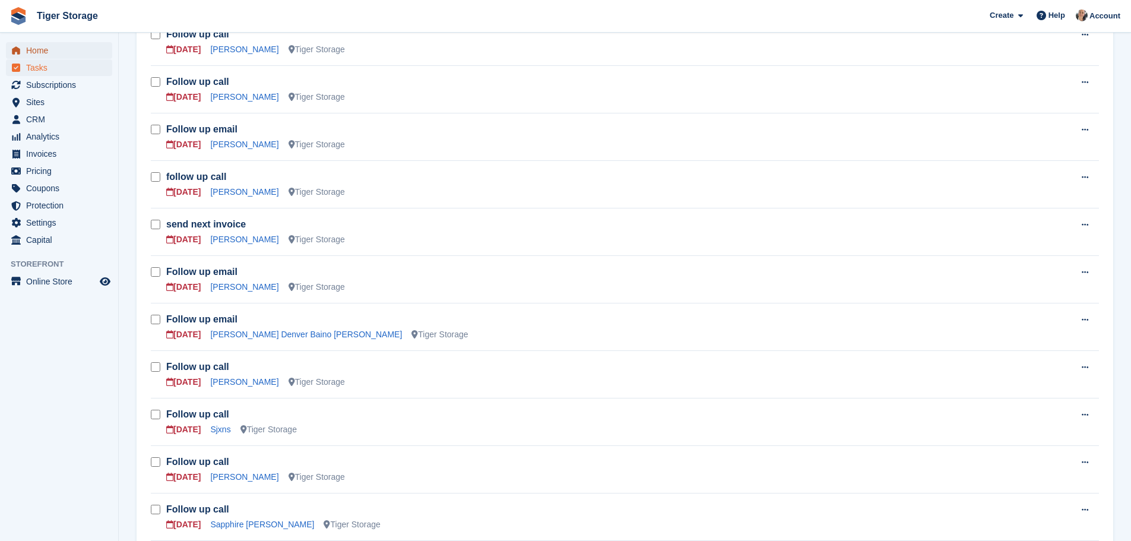
click at [75, 50] on span "Home" at bounding box center [61, 50] width 71 height 17
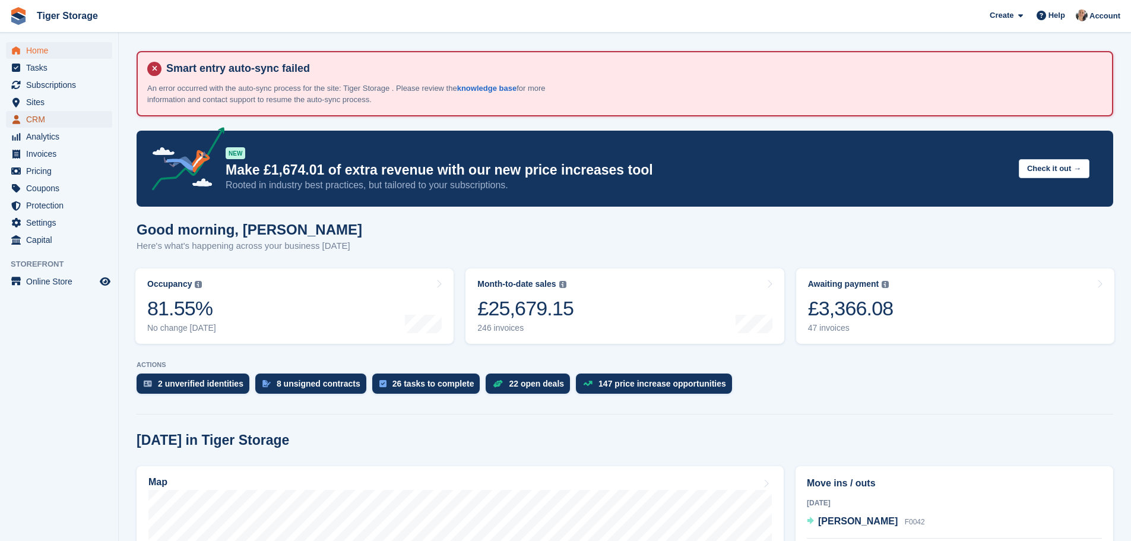
click at [56, 116] on span "CRM" at bounding box center [61, 119] width 71 height 17
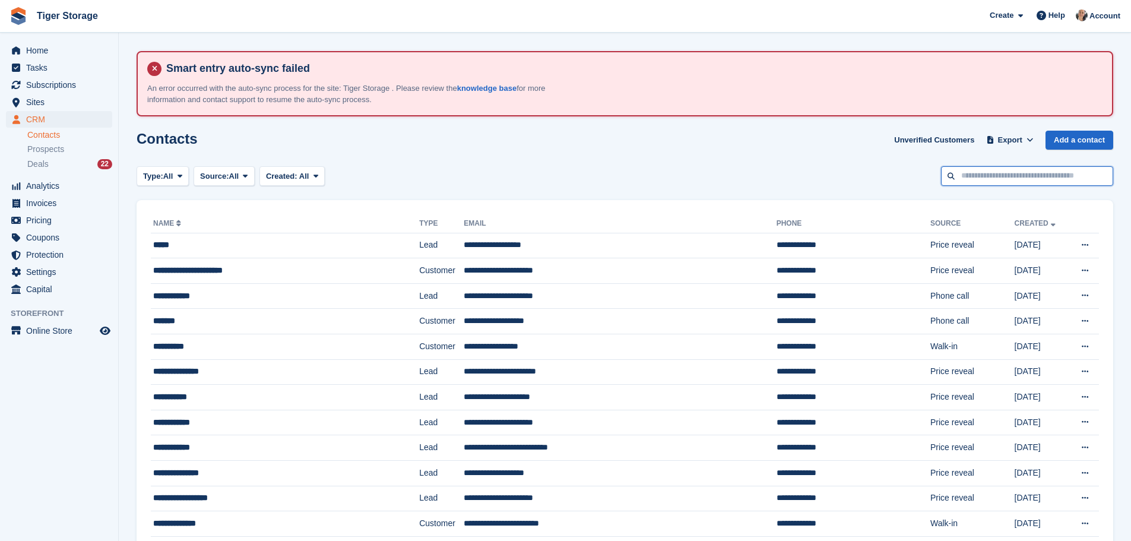
click at [1002, 181] on input "text" at bounding box center [1027, 176] width 172 height 20
type input "******"
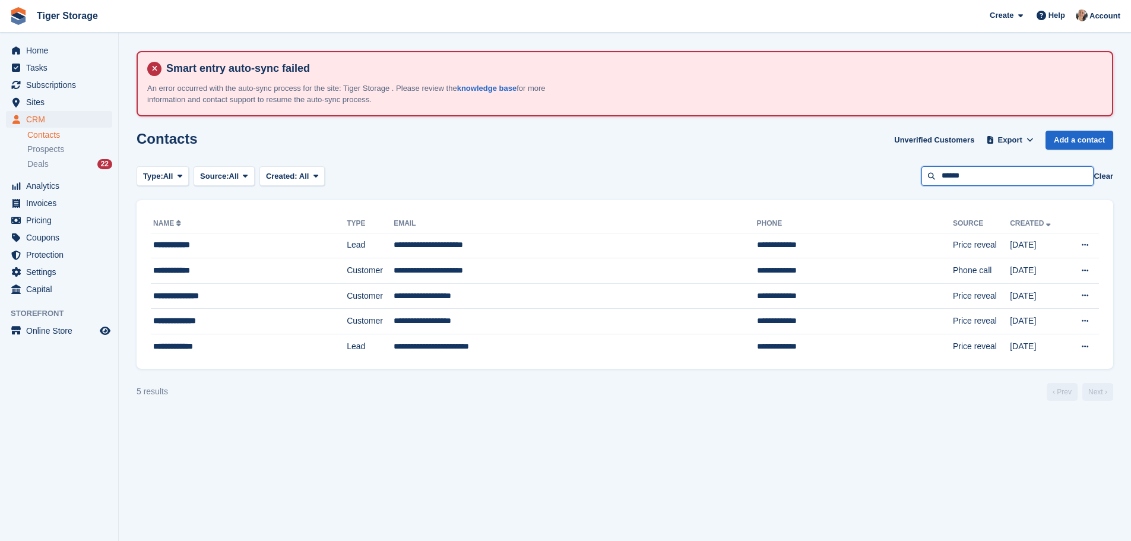
click at [1001, 172] on input "******" at bounding box center [1008, 176] width 172 height 20
type input "******"
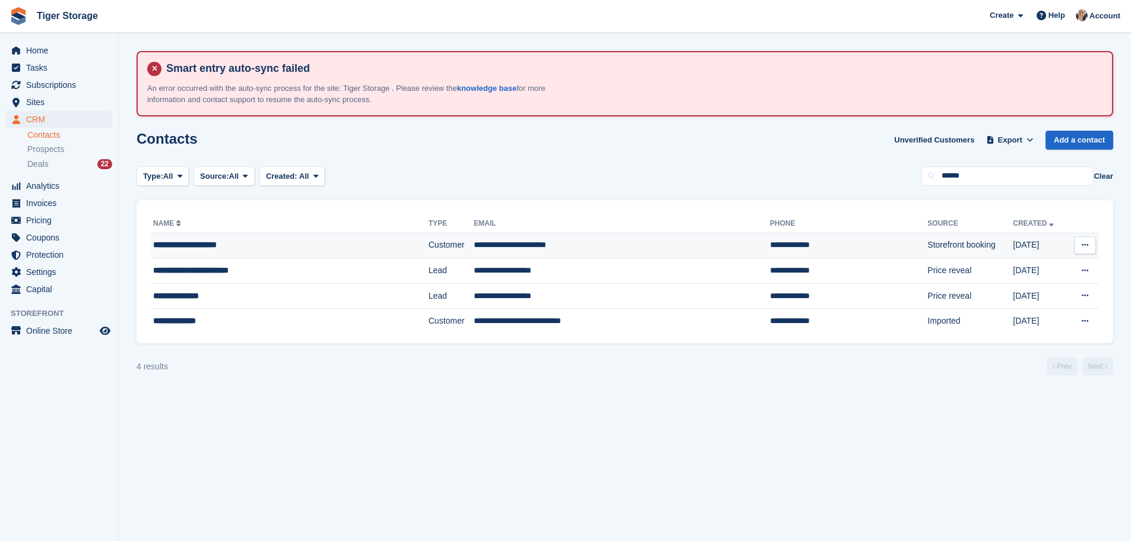
click at [560, 235] on td "**********" at bounding box center [622, 246] width 296 height 26
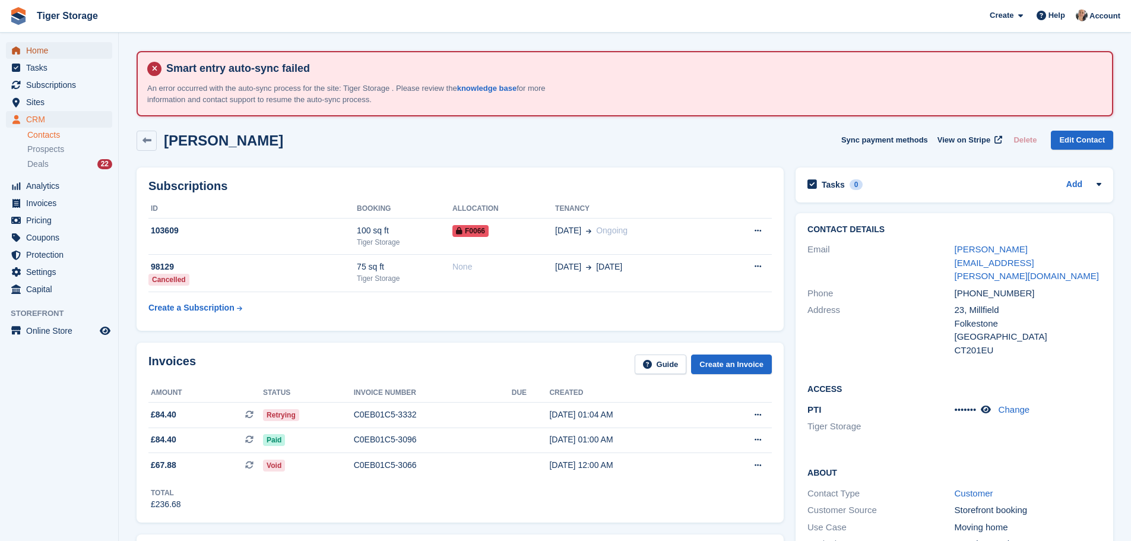
click at [47, 49] on span "Home" at bounding box center [61, 50] width 71 height 17
